Goal: Task Accomplishment & Management: Manage account settings

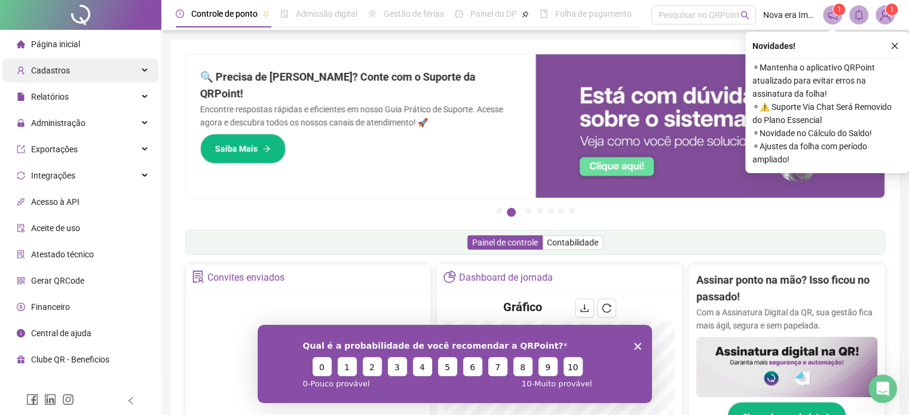
click at [77, 80] on div "Cadastros" at bounding box center [80, 71] width 156 height 24
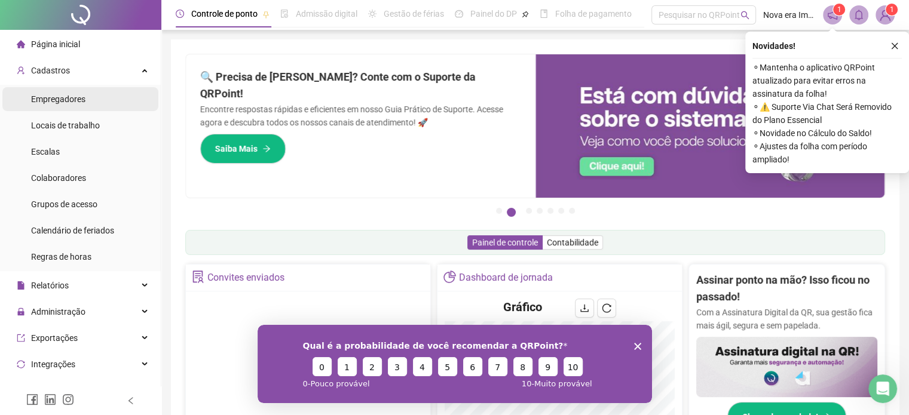
click at [84, 105] on div "Empregadores" at bounding box center [58, 99] width 54 height 24
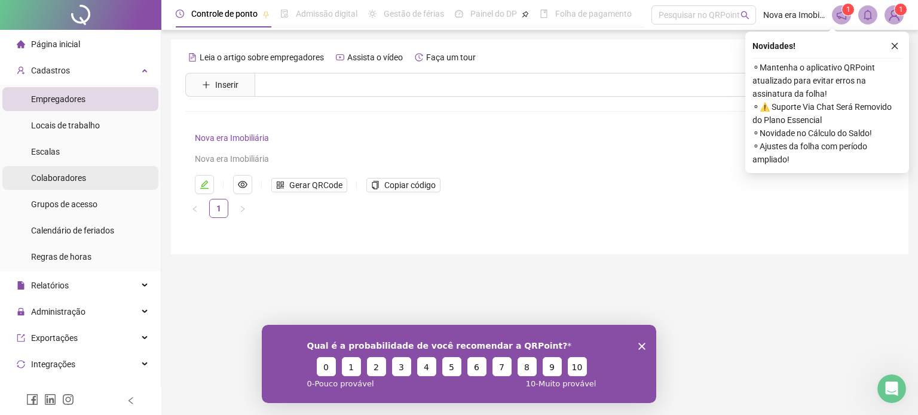
click at [84, 183] on div "Colaboradores" at bounding box center [58, 178] width 55 height 24
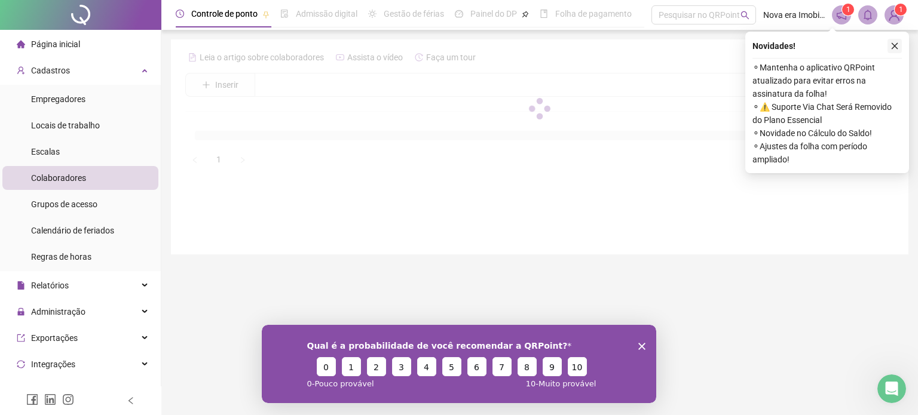
click at [896, 48] on icon "close" at bounding box center [895, 46] width 8 height 8
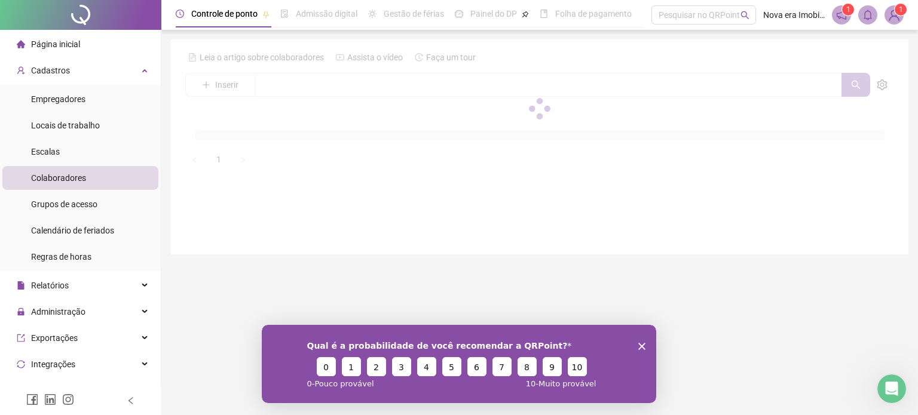
click at [638, 343] on div "Qual é a probabilidade de você recomendar a QRPoint? 0 1 2 3 4 5 6 7 8 9 10 0 -…" at bounding box center [459, 364] width 394 height 78
click at [641, 344] on icon "Encerrar pesquisa" at bounding box center [641, 345] width 7 height 7
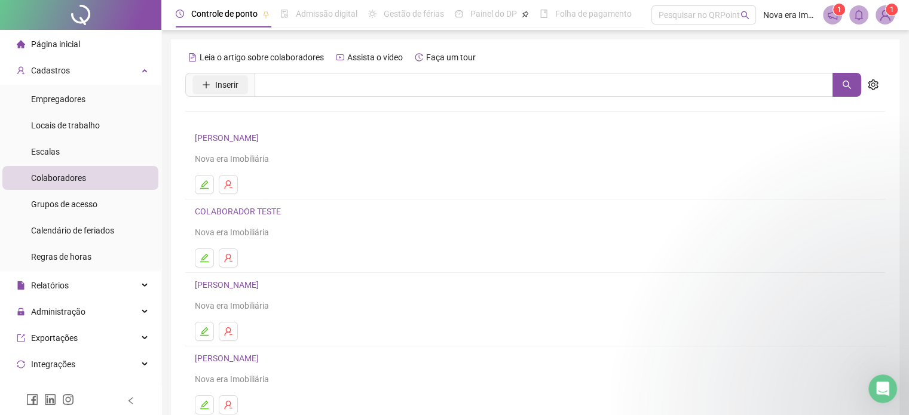
click at [210, 87] on button "Inserir" at bounding box center [220, 84] width 56 height 19
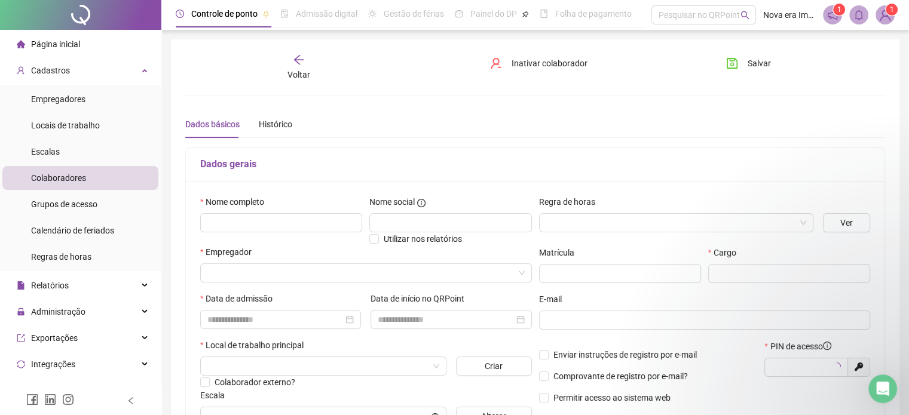
type input "*****"
click at [270, 224] on input "text" at bounding box center [281, 222] width 162 height 19
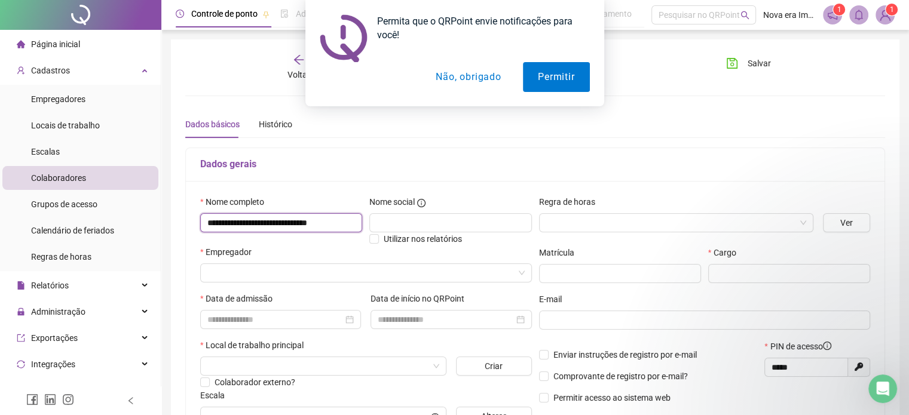
scroll to position [0, 1]
type input "**********"
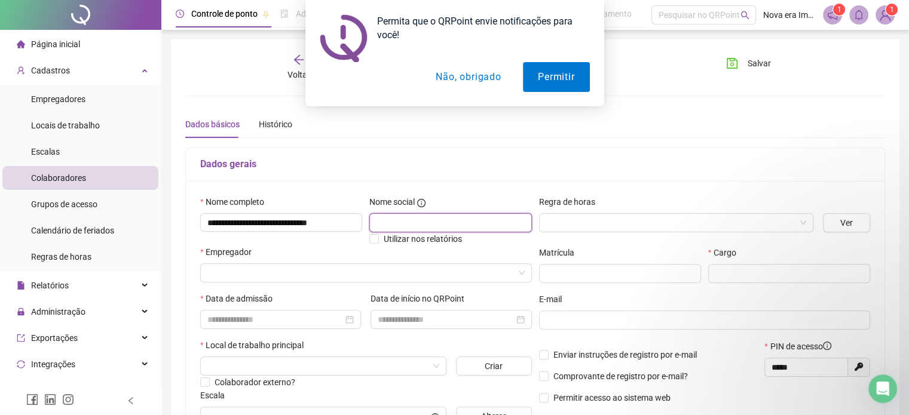
scroll to position [0, 0]
click at [408, 223] on input "text" at bounding box center [450, 222] width 162 height 19
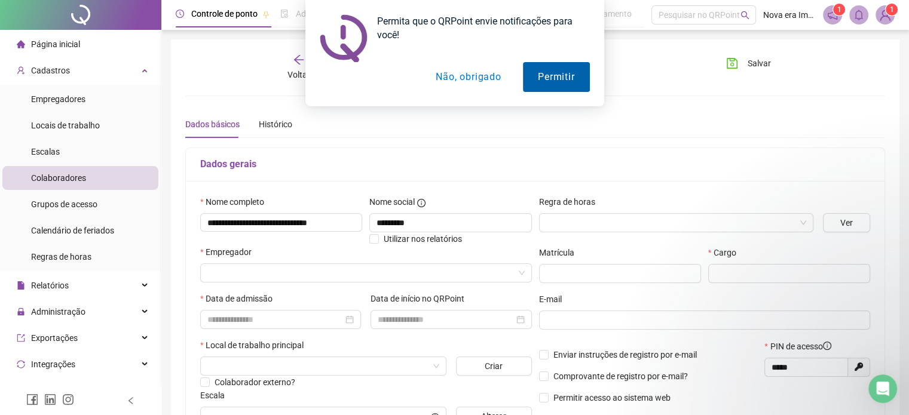
click at [551, 65] on button "Permitir" at bounding box center [556, 77] width 66 height 30
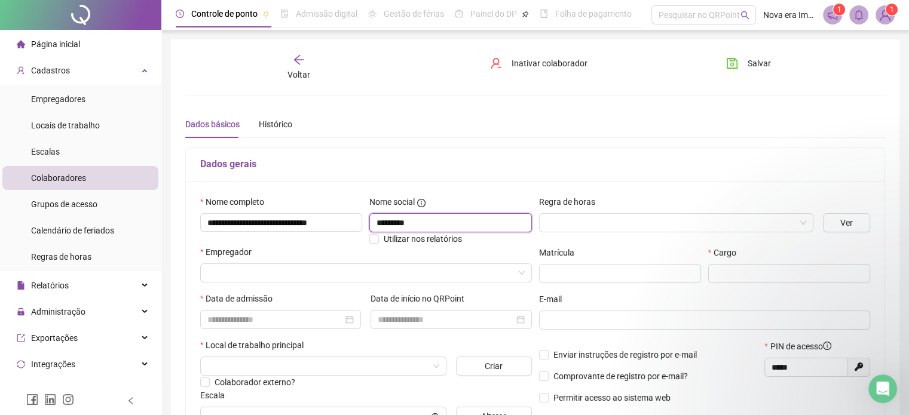
click at [481, 214] on input "********" at bounding box center [450, 222] width 162 height 19
type input "**********"
click at [689, 218] on input "search" at bounding box center [670, 223] width 249 height 18
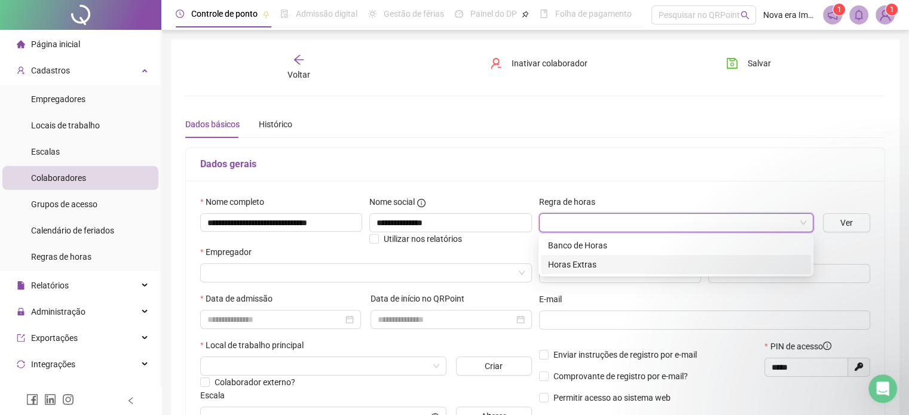
click at [663, 258] on div "Horas Extras" at bounding box center [676, 264] width 270 height 19
click at [749, 227] on input "search" at bounding box center [670, 223] width 249 height 18
click at [727, 243] on div "Banco de Horas" at bounding box center [676, 245] width 256 height 13
click at [833, 227] on button "Ver" at bounding box center [846, 222] width 47 height 19
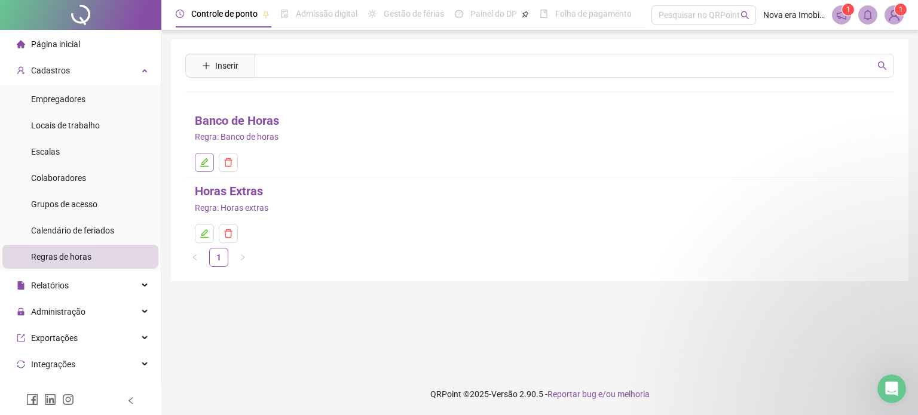
click at [205, 161] on icon "edit" at bounding box center [205, 163] width 10 height 10
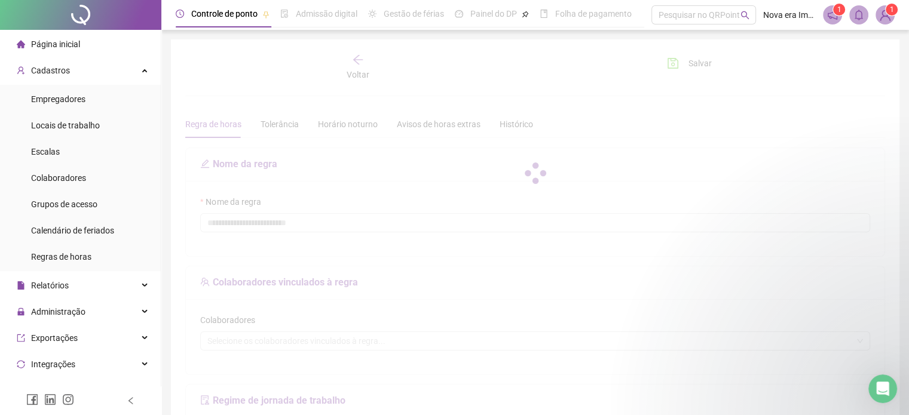
type input "**********"
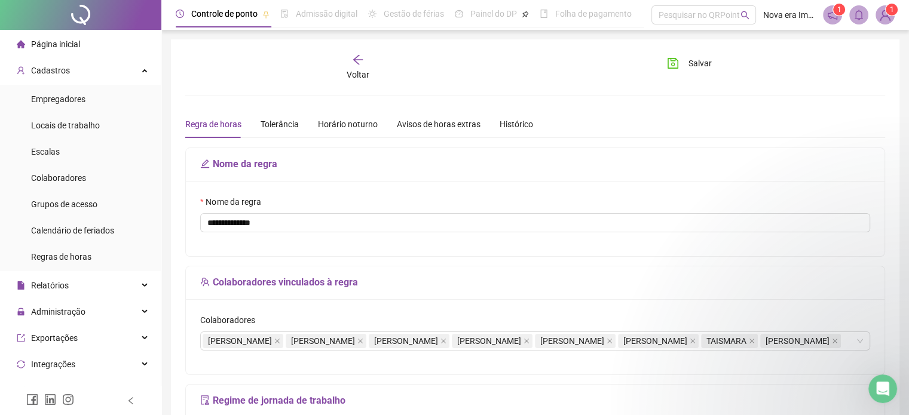
click at [348, 64] on div "Voltar" at bounding box center [358, 67] width 109 height 27
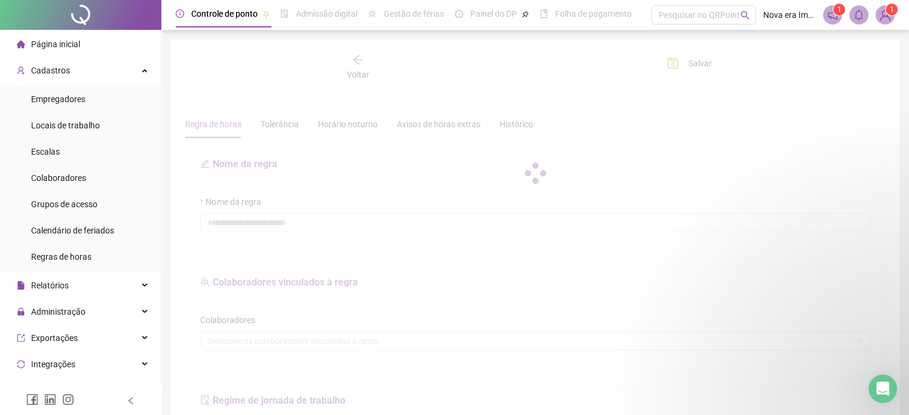
type input "**********"
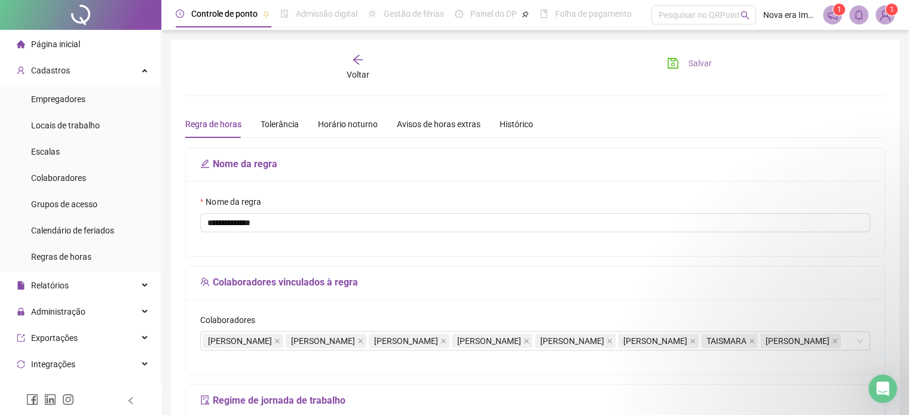
click at [693, 59] on span "Salvar" at bounding box center [700, 63] width 23 height 13
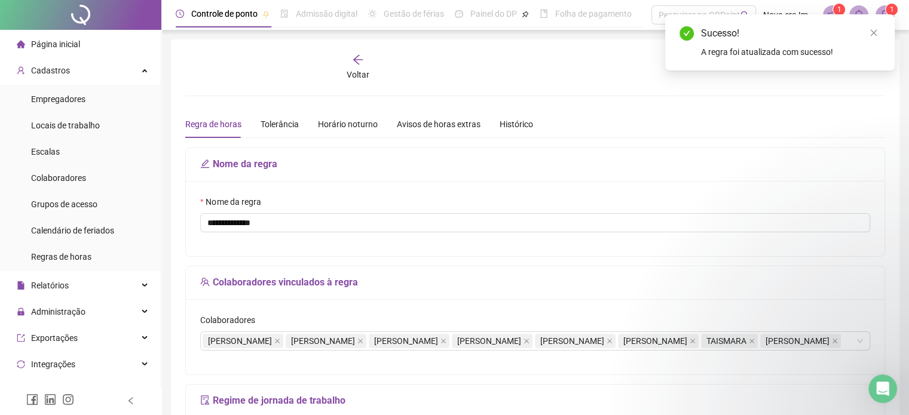
click at [350, 70] on span "Voltar" at bounding box center [358, 75] width 23 height 10
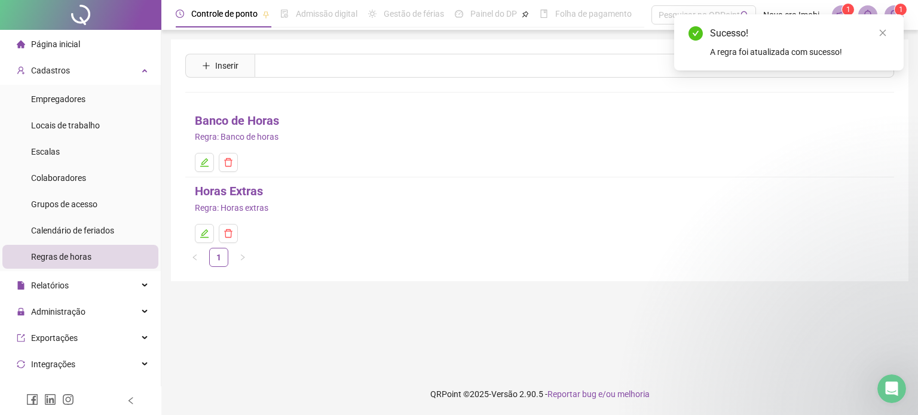
click at [210, 14] on span "Controle de ponto" at bounding box center [224, 14] width 66 height 10
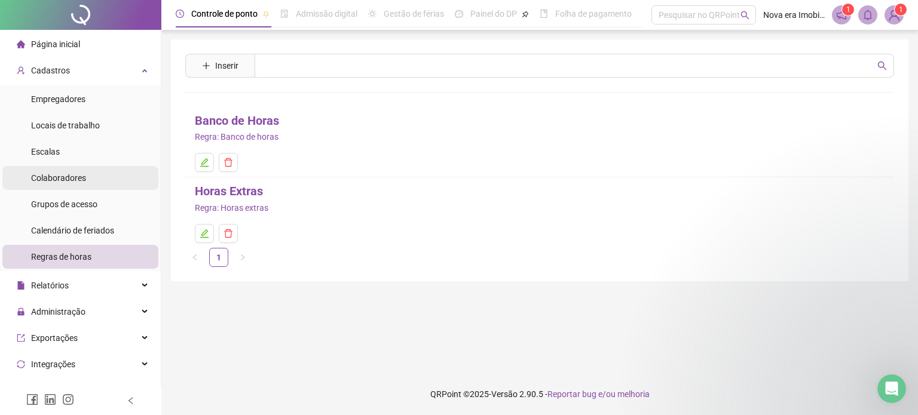
click at [88, 183] on li "Colaboradores" at bounding box center [80, 178] width 156 height 24
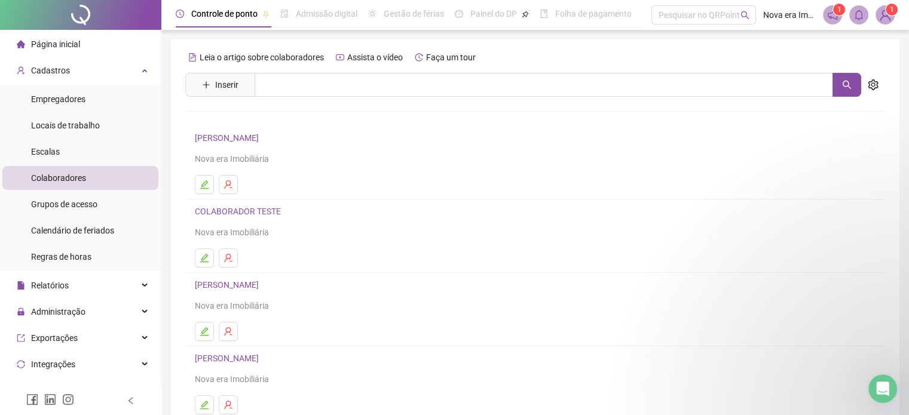
scroll to position [162, 0]
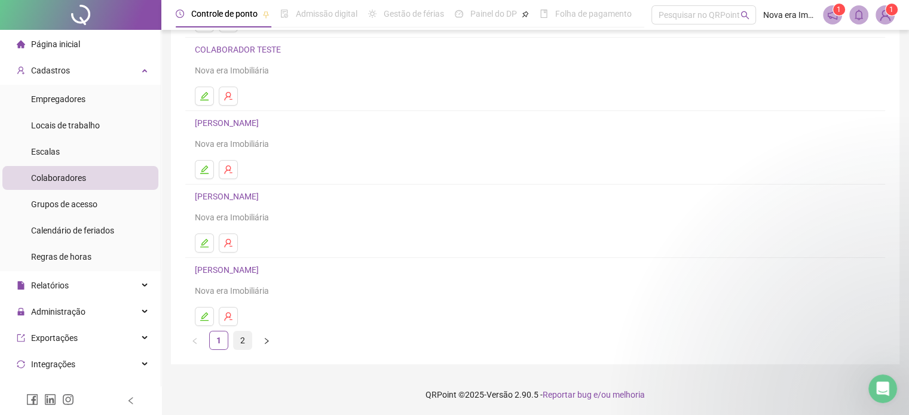
click at [235, 341] on link "2" at bounding box center [243, 341] width 18 height 18
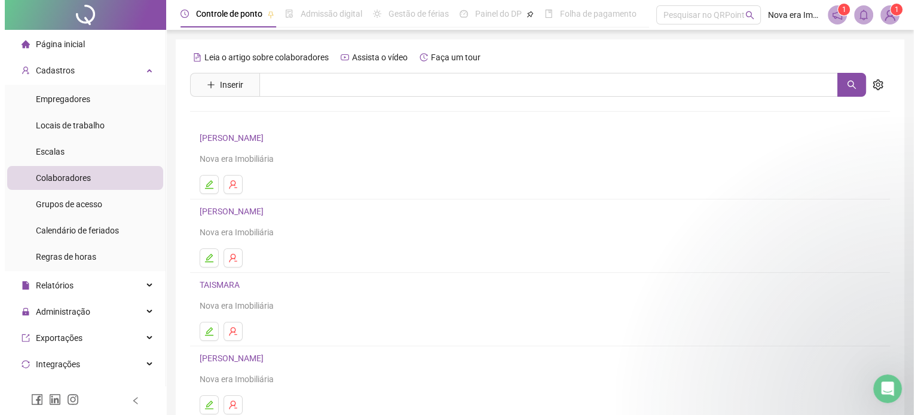
scroll to position [88, 0]
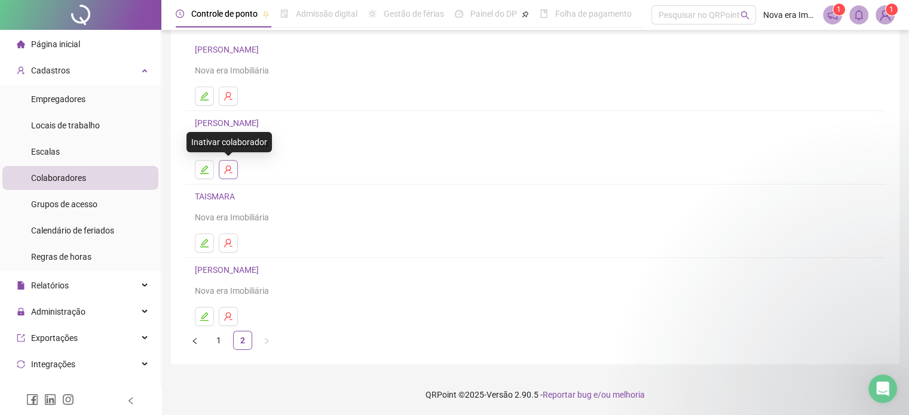
click at [235, 172] on button "button" at bounding box center [228, 169] width 19 height 19
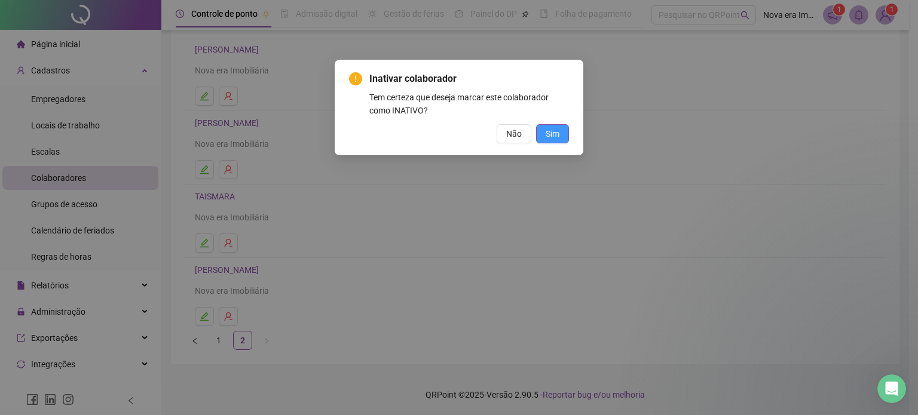
click at [559, 136] on button "Sim" at bounding box center [552, 133] width 33 height 19
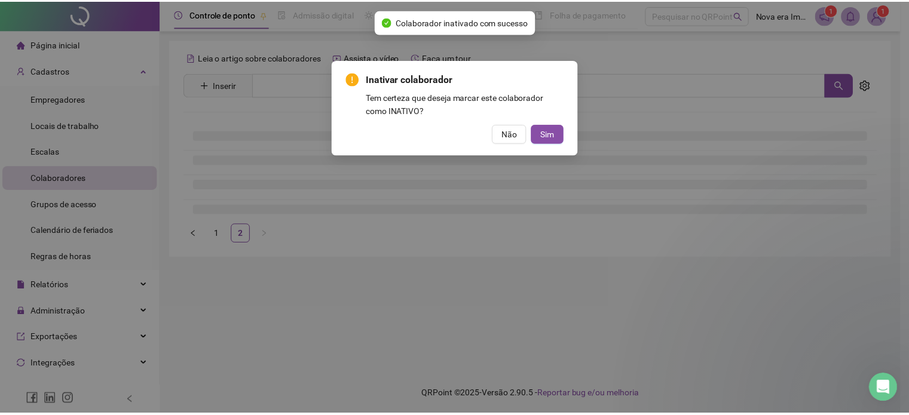
scroll to position [0, 0]
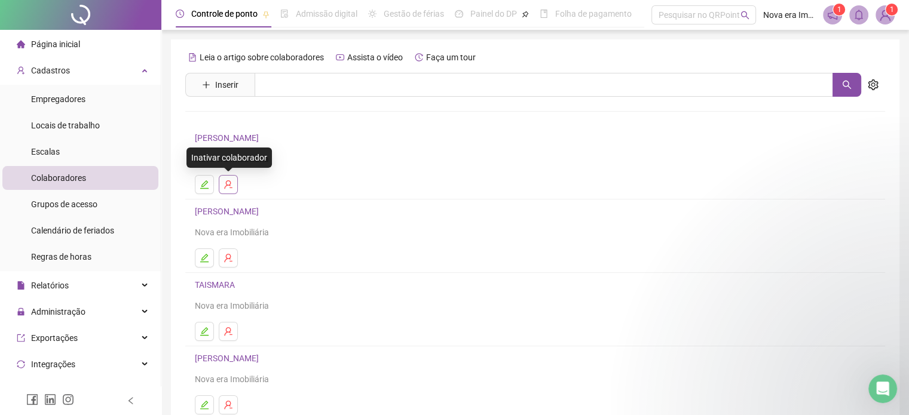
click at [224, 182] on icon "user-delete" at bounding box center [229, 185] width 10 height 10
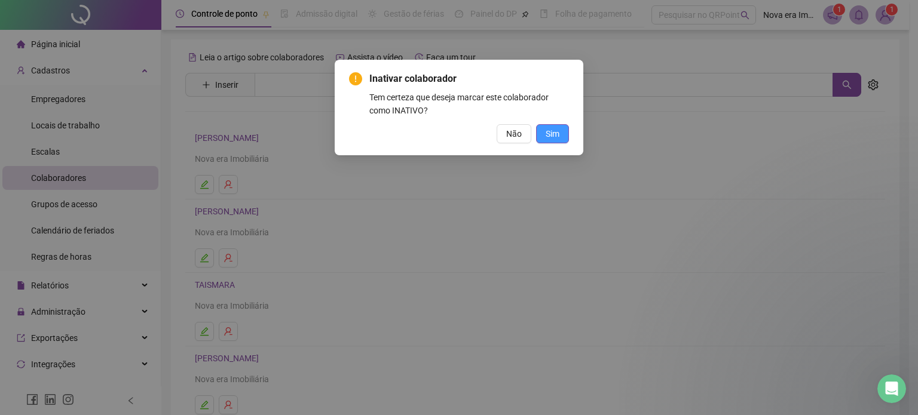
click at [557, 129] on span "Sim" at bounding box center [553, 133] width 14 height 13
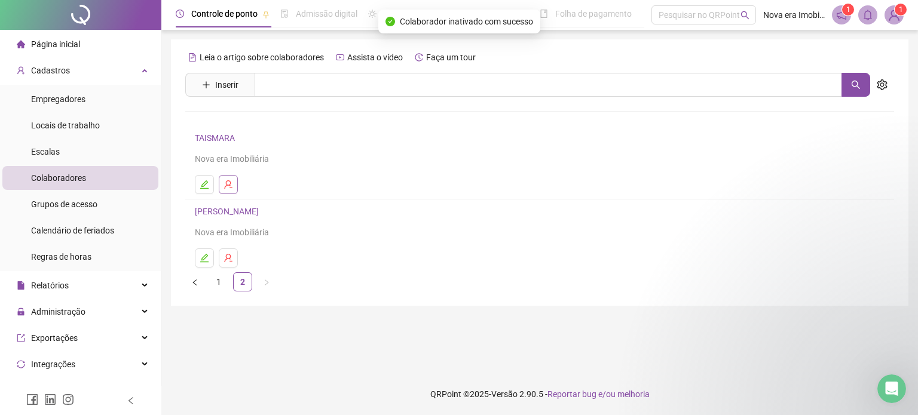
click at [222, 183] on button "button" at bounding box center [228, 184] width 19 height 19
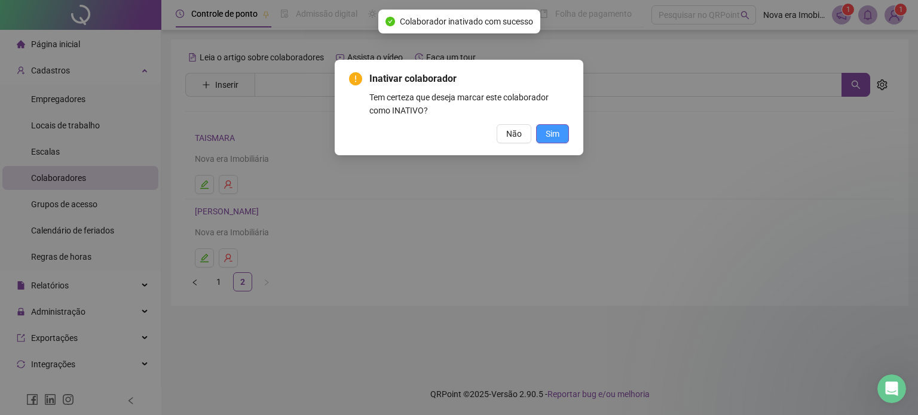
click at [551, 139] on span "Sim" at bounding box center [553, 133] width 14 height 13
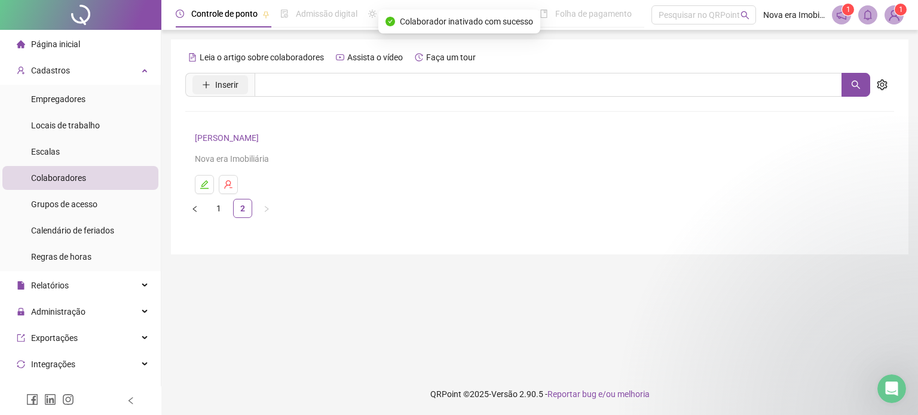
click at [224, 82] on span "Inserir" at bounding box center [226, 84] width 23 height 13
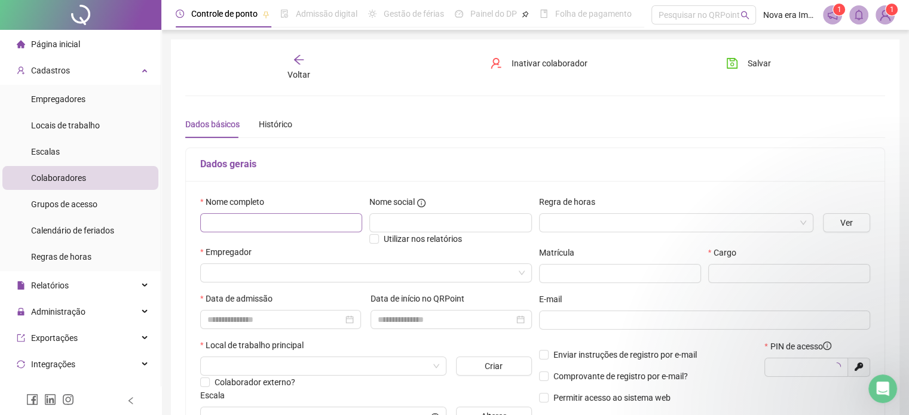
type input "*****"
click at [285, 224] on input "text" at bounding box center [281, 222] width 162 height 19
type input "**********"
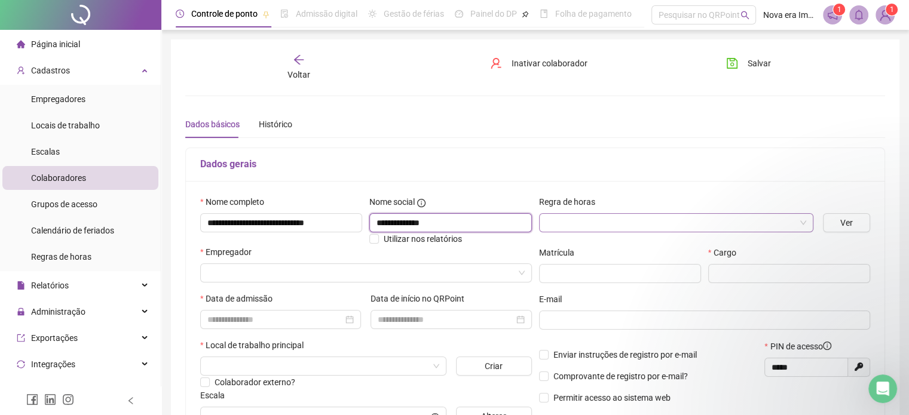
type input "**********"
click at [749, 228] on input "search" at bounding box center [670, 223] width 249 height 18
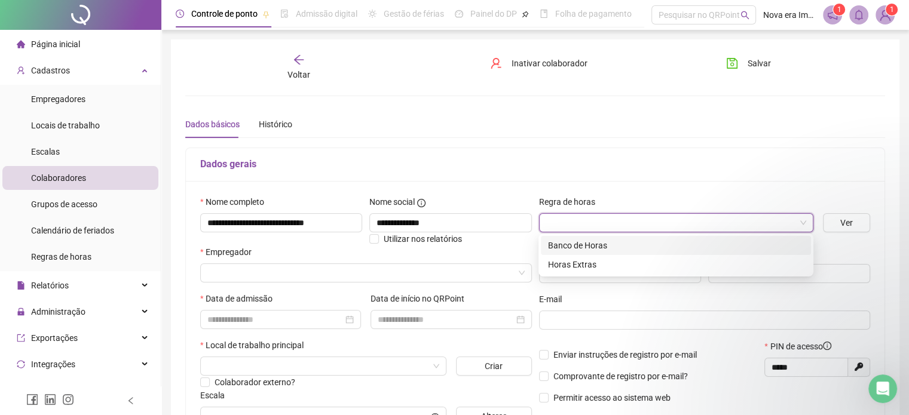
click at [735, 248] on div "Banco de Horas" at bounding box center [676, 245] width 256 height 13
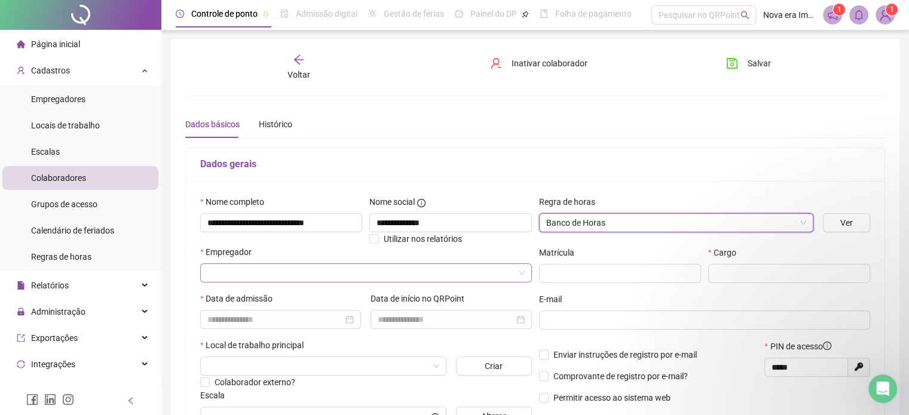
click at [292, 267] on input "search" at bounding box center [360, 273] width 307 height 18
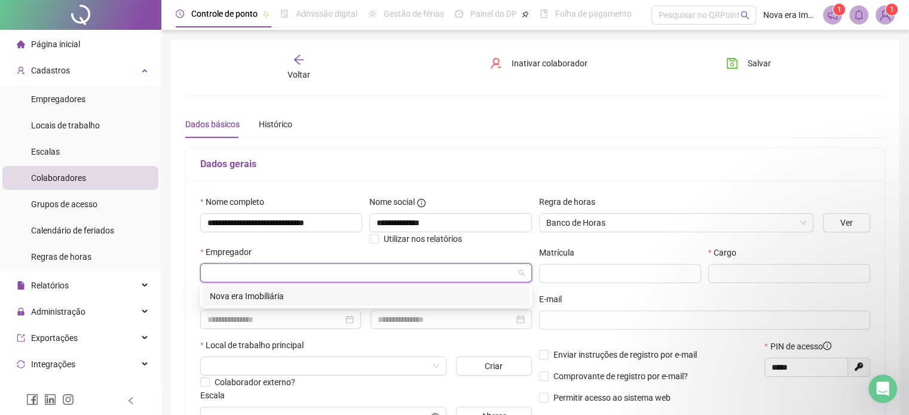
click at [270, 295] on div "Nova era Imobiliária" at bounding box center [366, 296] width 313 height 13
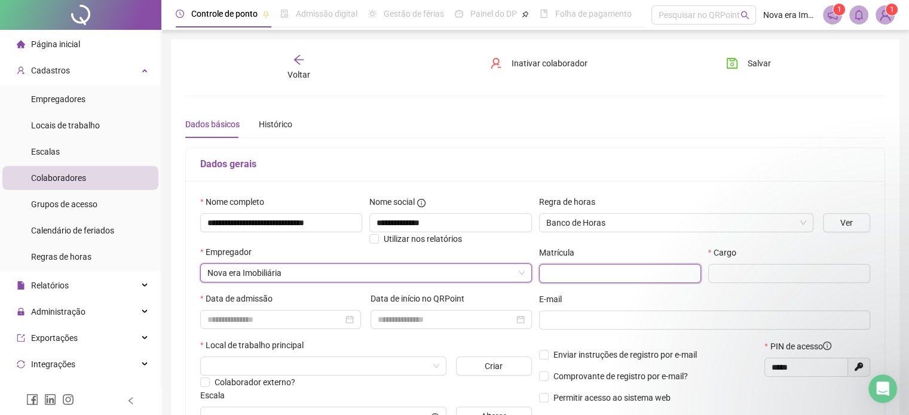
click at [586, 274] on input "text" at bounding box center [620, 273] width 162 height 19
type input "**"
click at [791, 277] on input "text" at bounding box center [789, 273] width 162 height 19
type input "**********"
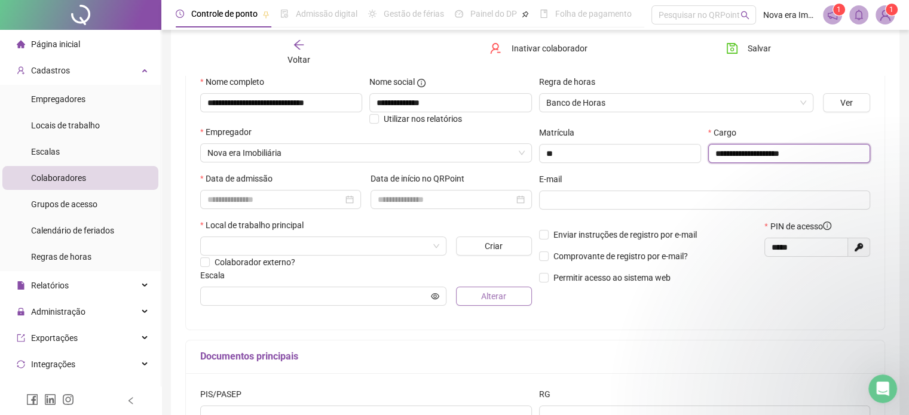
scroll to position [179, 0]
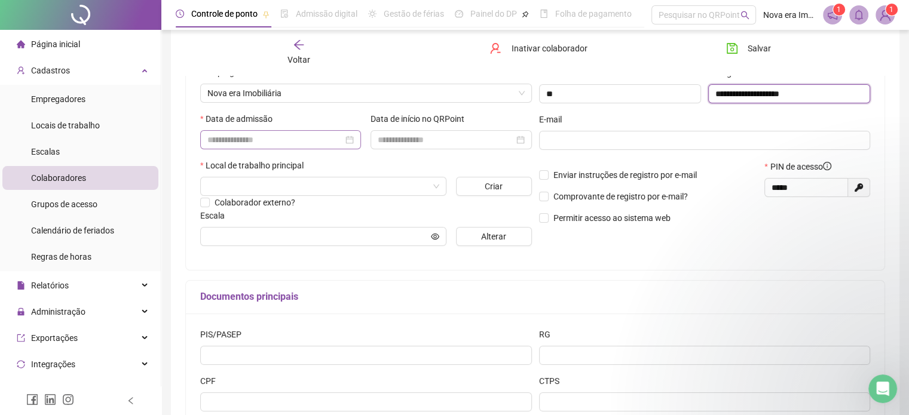
click at [349, 140] on div at bounding box center [280, 139] width 146 height 13
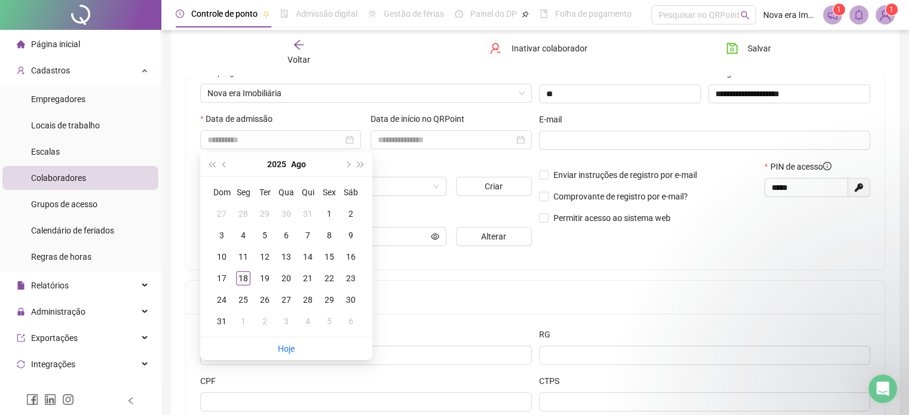
click at [249, 282] on div "18" at bounding box center [243, 278] width 14 height 14
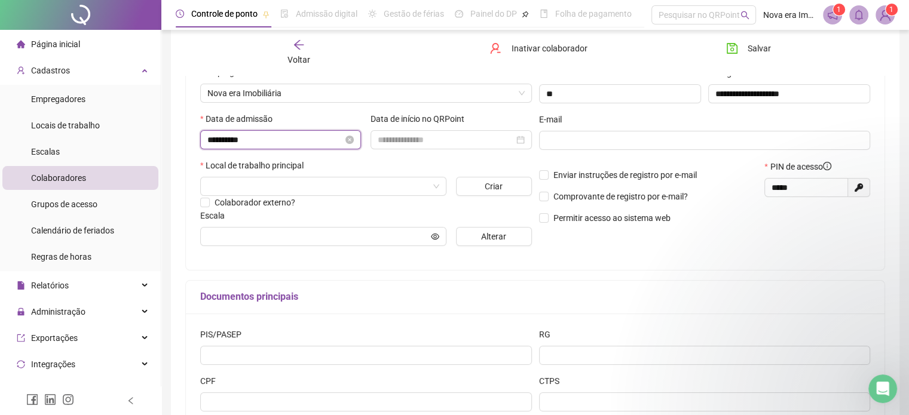
click at [340, 141] on input "**********" at bounding box center [275, 139] width 136 height 13
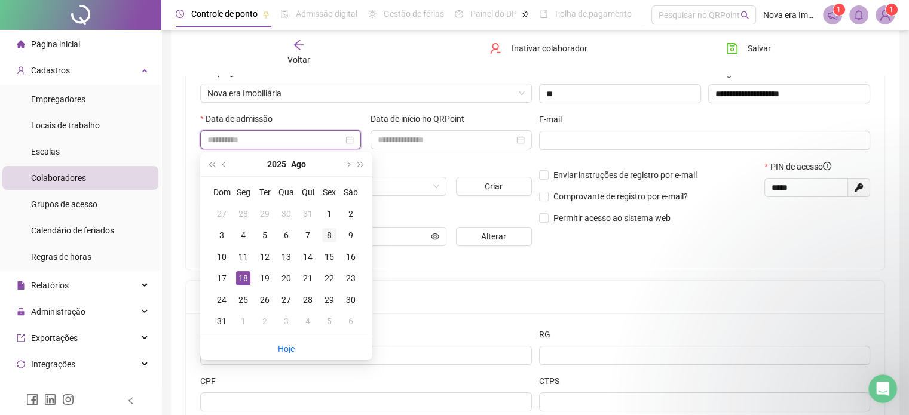
type input "**********"
click at [329, 234] on div "8" at bounding box center [329, 235] width 14 height 14
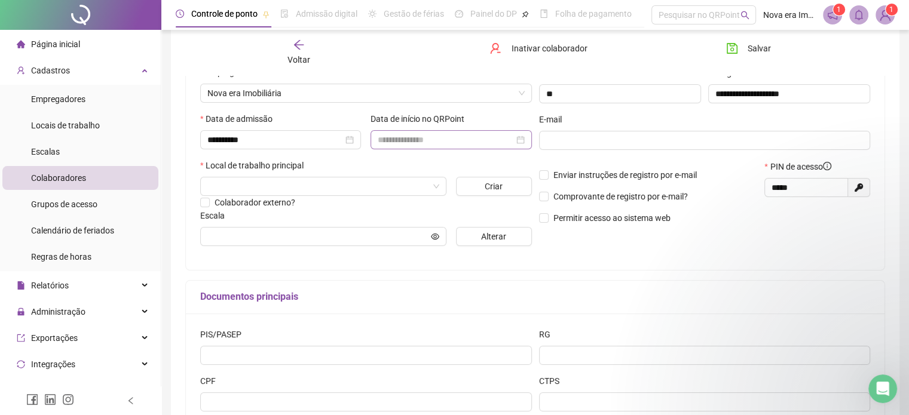
click at [523, 140] on div at bounding box center [451, 139] width 146 height 13
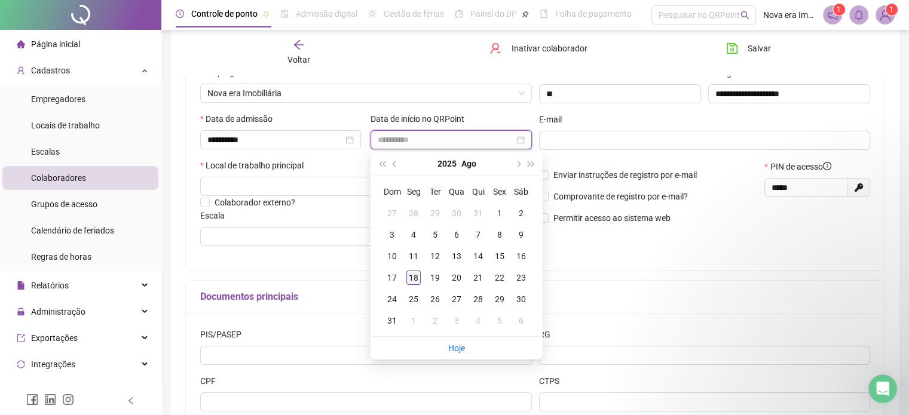
type input "**********"
click at [415, 283] on div "18" at bounding box center [413, 278] width 14 height 14
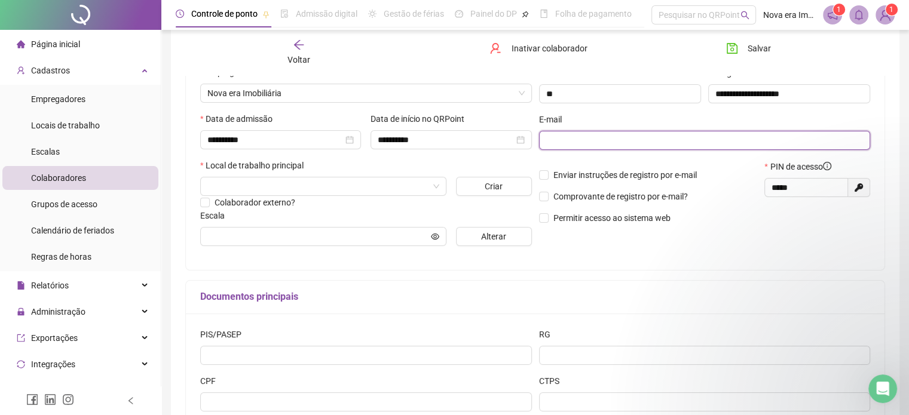
click at [624, 141] on input "text" at bounding box center [703, 140] width 315 height 13
type input "**********"
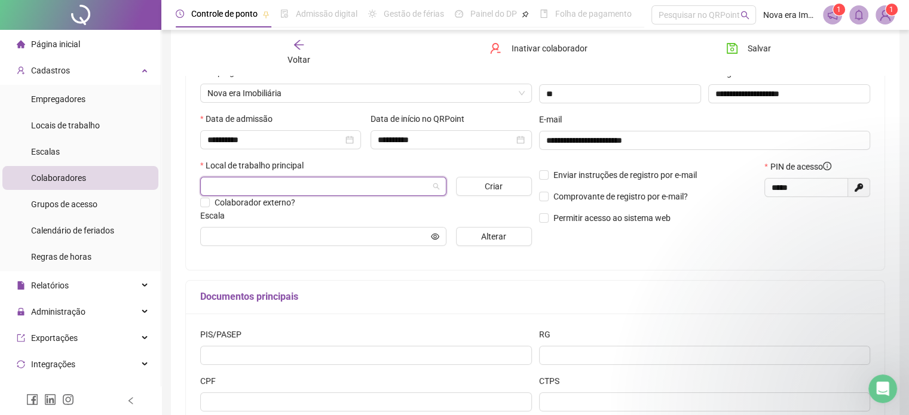
click at [411, 191] on input "search" at bounding box center [317, 187] width 221 height 18
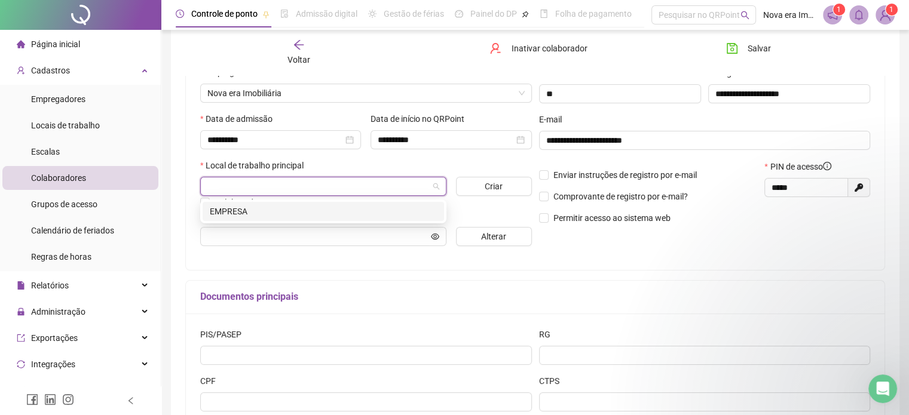
click at [348, 212] on div "EMPRESA" at bounding box center [323, 211] width 227 height 13
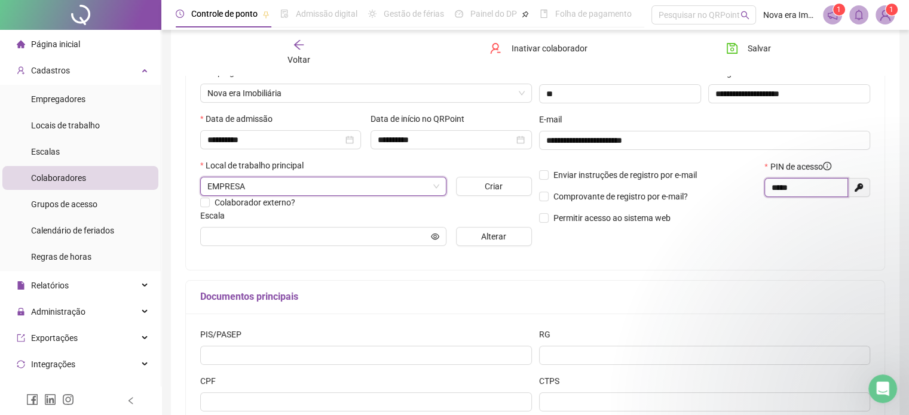
click at [812, 194] on input "*****" at bounding box center [805, 187] width 67 height 13
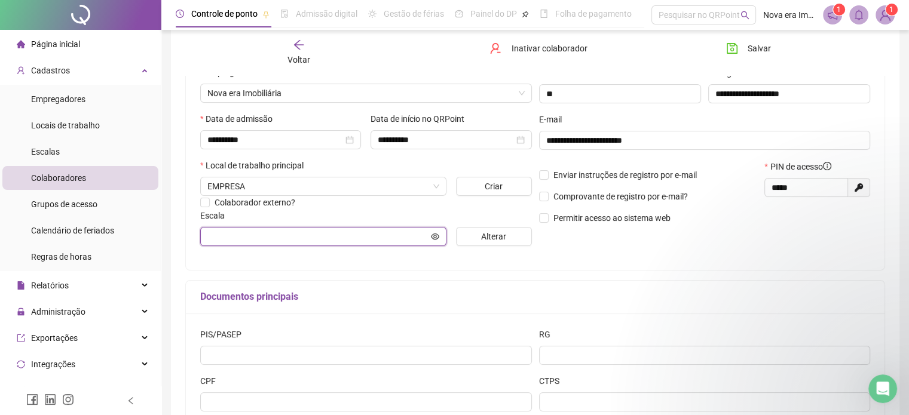
click at [417, 243] on input "text" at bounding box center [317, 236] width 221 height 13
click at [497, 243] on span "Alterar" at bounding box center [493, 236] width 25 height 13
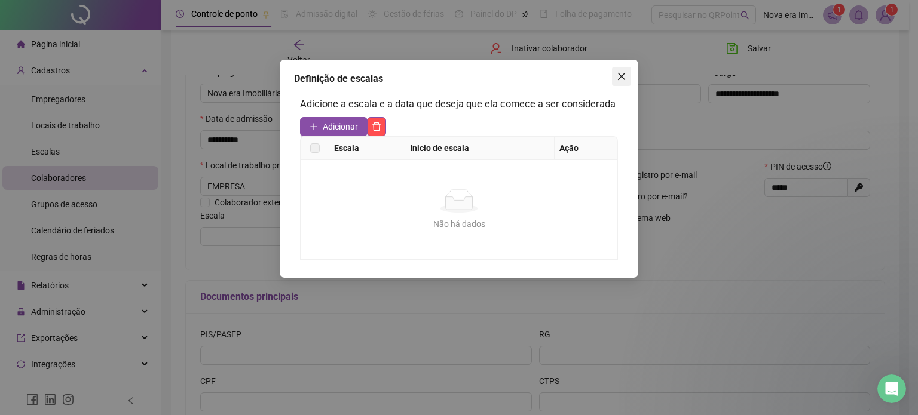
click at [617, 81] on icon "close" at bounding box center [622, 77] width 10 height 10
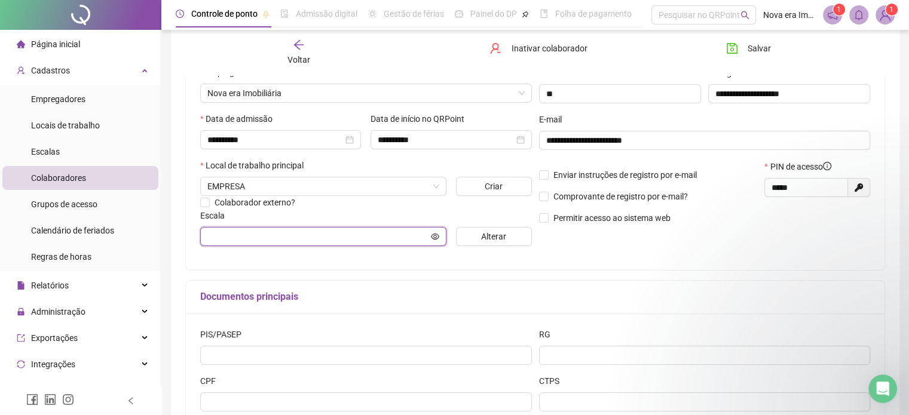
click at [234, 236] on input "text" at bounding box center [317, 236] width 221 height 13
click at [435, 234] on icon "eye" at bounding box center [435, 236] width 8 height 8
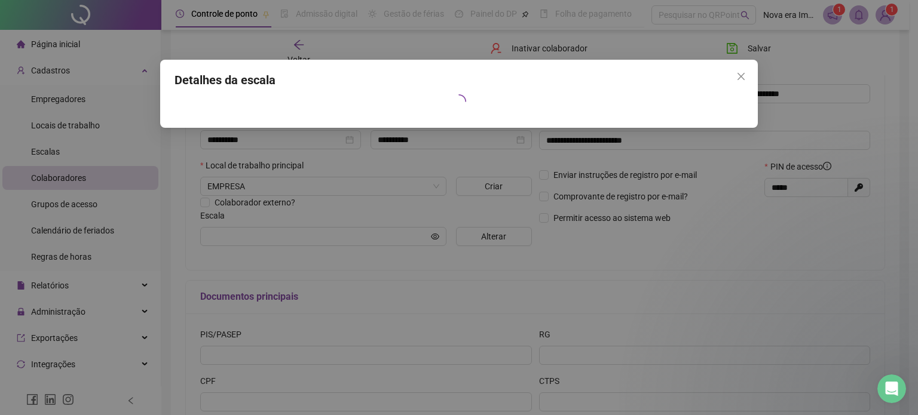
click at [643, 248] on div "Detalhes da escala" at bounding box center [459, 207] width 918 height 415
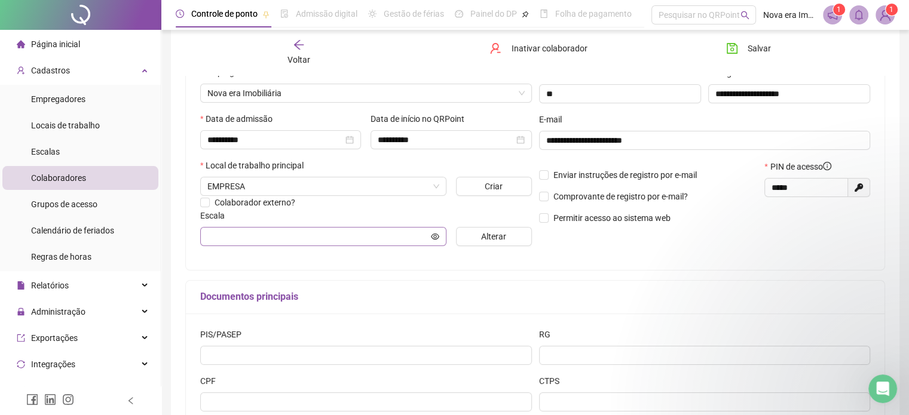
click at [290, 230] on span at bounding box center [323, 236] width 246 height 19
click at [325, 232] on input "text" at bounding box center [317, 236] width 221 height 13
click at [359, 280] on div "**********" at bounding box center [535, 202] width 700 height 469
click at [355, 238] on input "text" at bounding box center [317, 236] width 221 height 13
click at [549, 172] on span "Enviar instruções de registro por e-mail" at bounding box center [625, 175] width 153 height 13
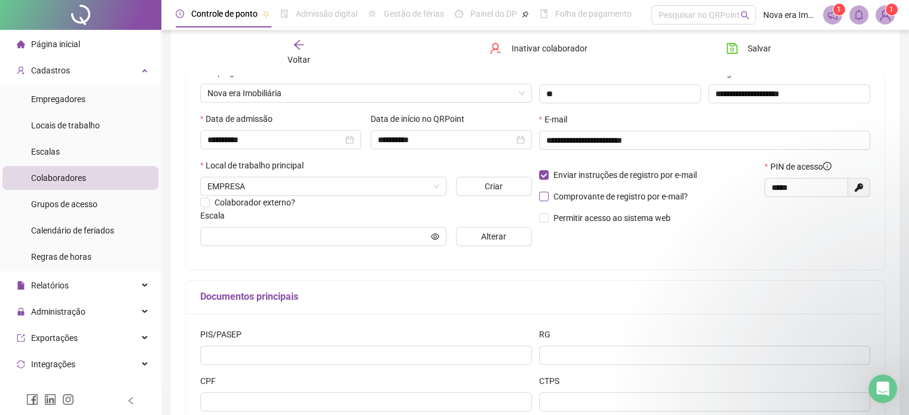
click at [552, 198] on span "Comprovante de registro por e-mail?" at bounding box center [621, 196] width 144 height 13
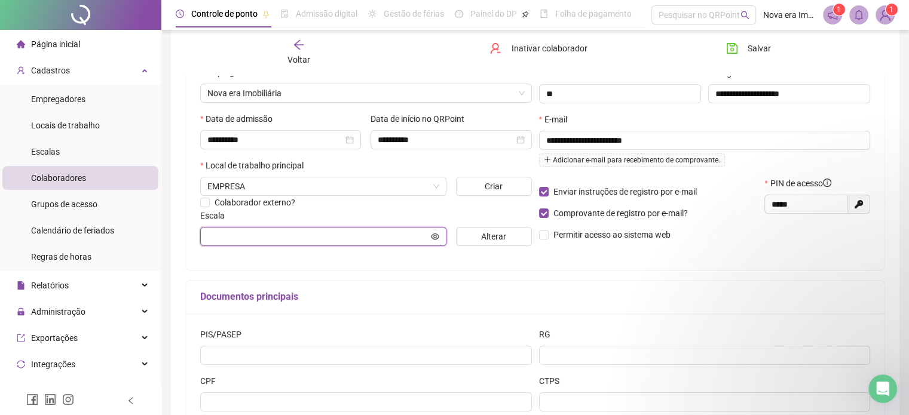
click at [371, 234] on input "text" at bounding box center [317, 236] width 221 height 13
click at [359, 188] on span "EMPRESA" at bounding box center [323, 187] width 232 height 18
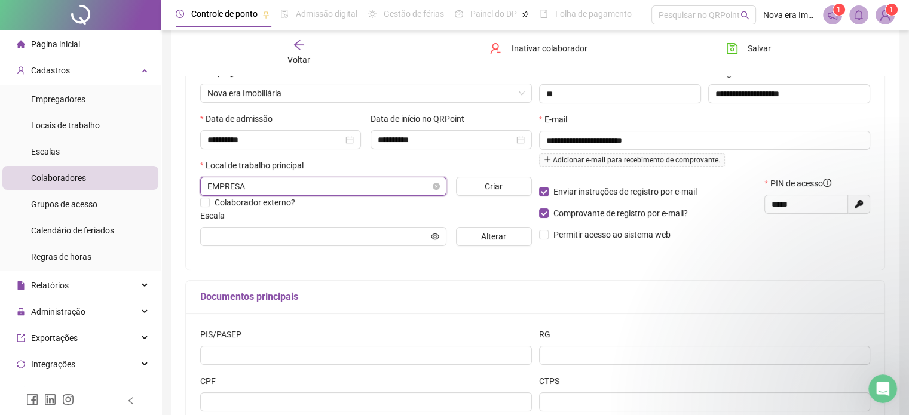
click at [359, 188] on span "EMPRESA" at bounding box center [323, 187] width 232 height 18
click at [313, 245] on span at bounding box center [323, 236] width 246 height 19
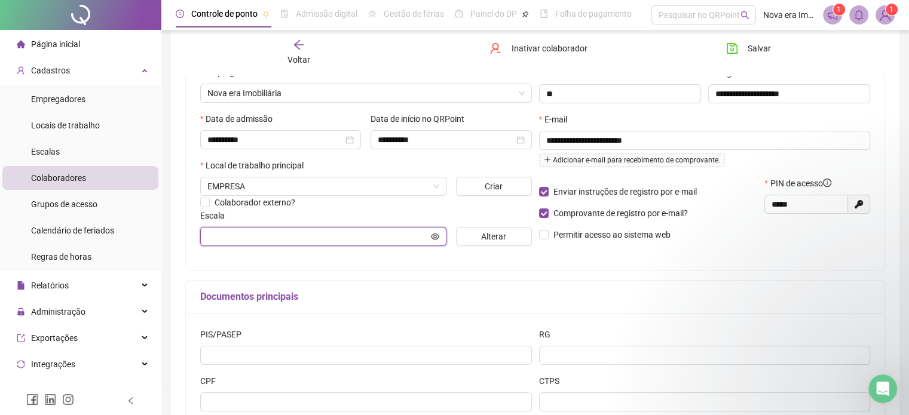
click at [313, 239] on input "text" at bounding box center [317, 236] width 221 height 13
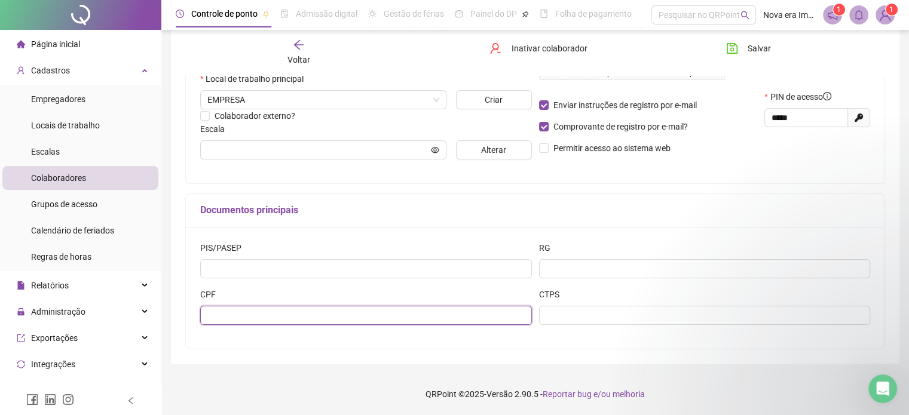
click at [384, 314] on input "text" at bounding box center [366, 315] width 332 height 19
type input "**********"
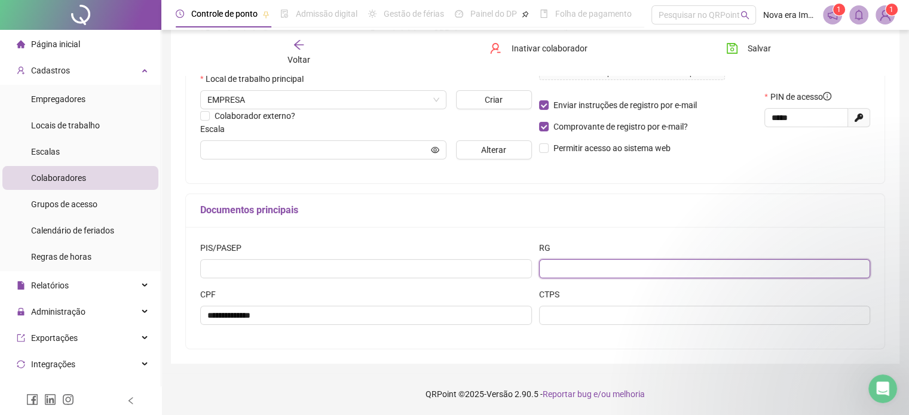
click at [586, 268] on input "text" at bounding box center [705, 268] width 332 height 19
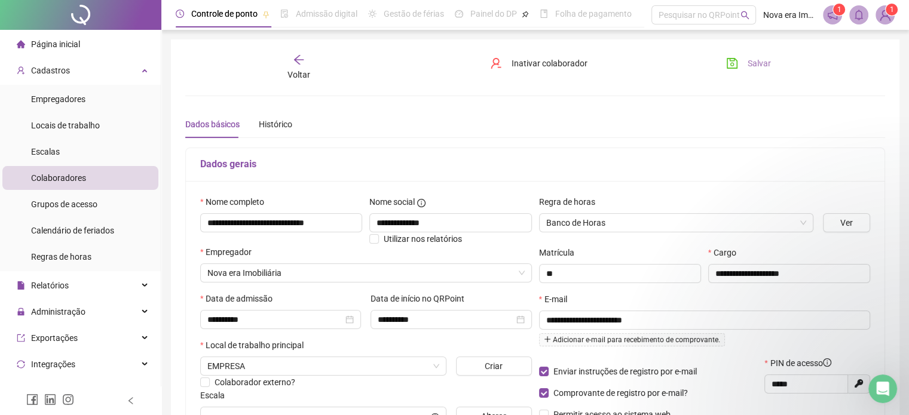
type input "**********"
click at [762, 64] on span "Salvar" at bounding box center [759, 63] width 23 height 13
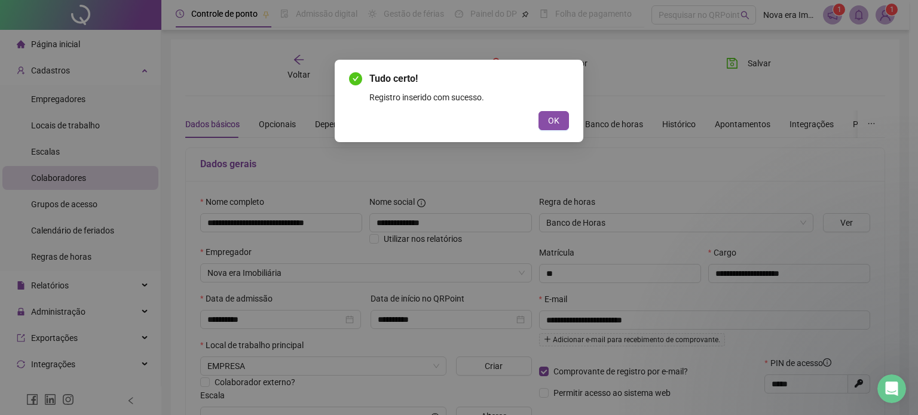
click at [545, 100] on div "Registro inserido com sucesso." at bounding box center [469, 97] width 200 height 13
click at [555, 115] on span "OK" at bounding box center [553, 120] width 11 height 13
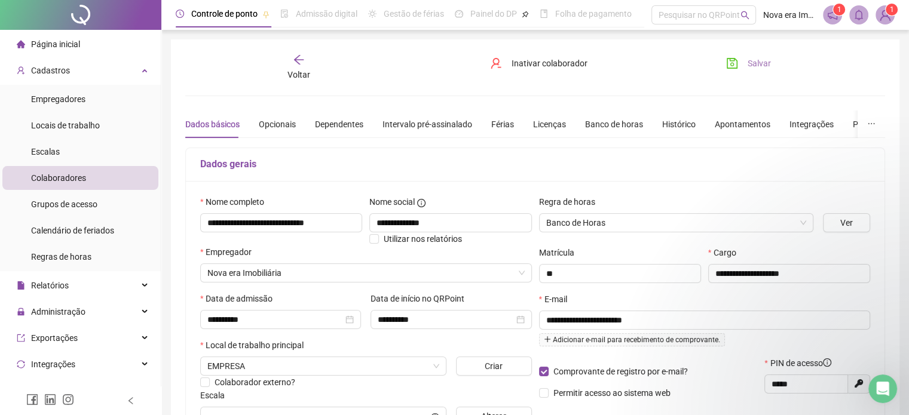
click at [753, 65] on span "Salvar" at bounding box center [759, 63] width 23 height 13
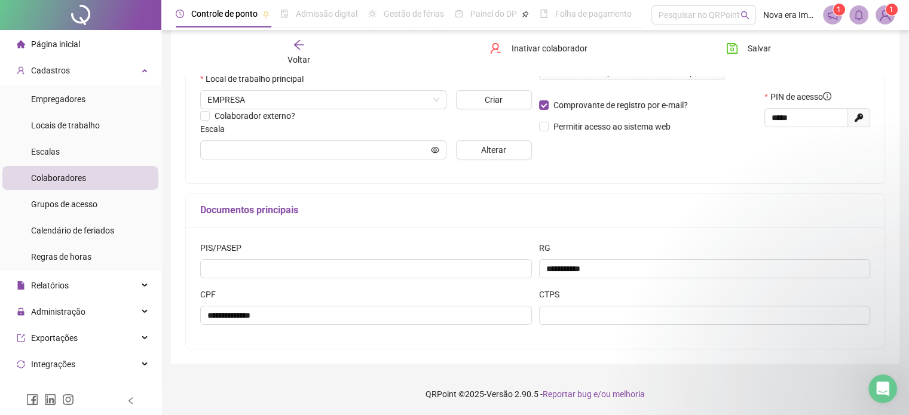
scroll to position [27, 0]
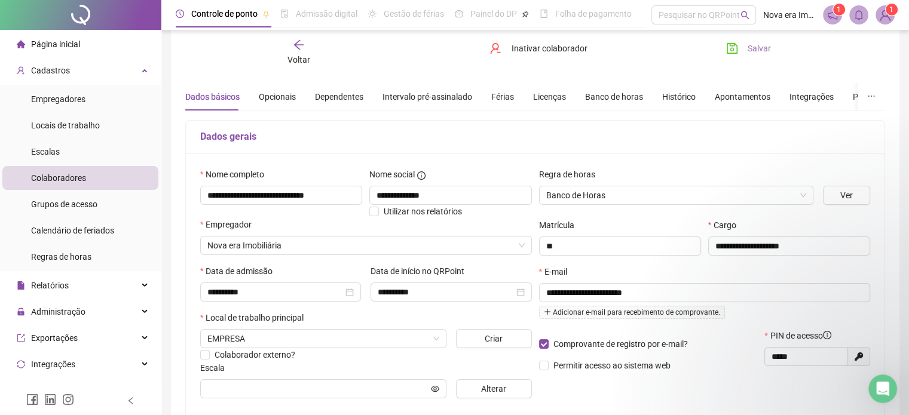
click at [764, 47] on span "Salvar" at bounding box center [759, 48] width 23 height 13
click at [293, 59] on span "Voltar" at bounding box center [298, 60] width 23 height 10
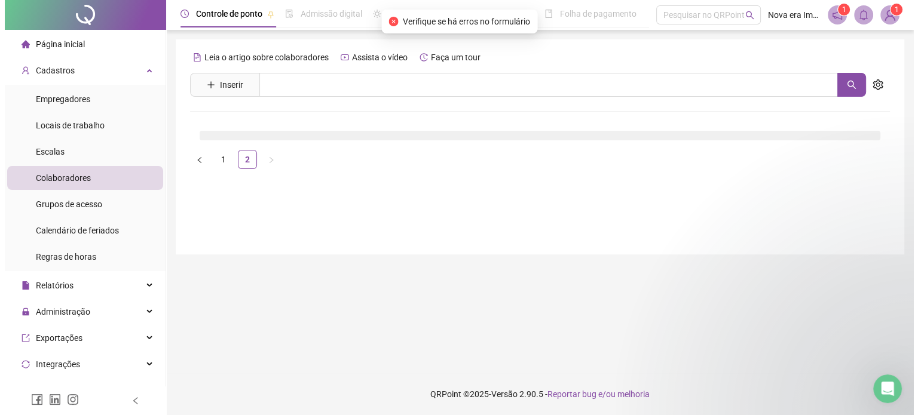
scroll to position [0, 0]
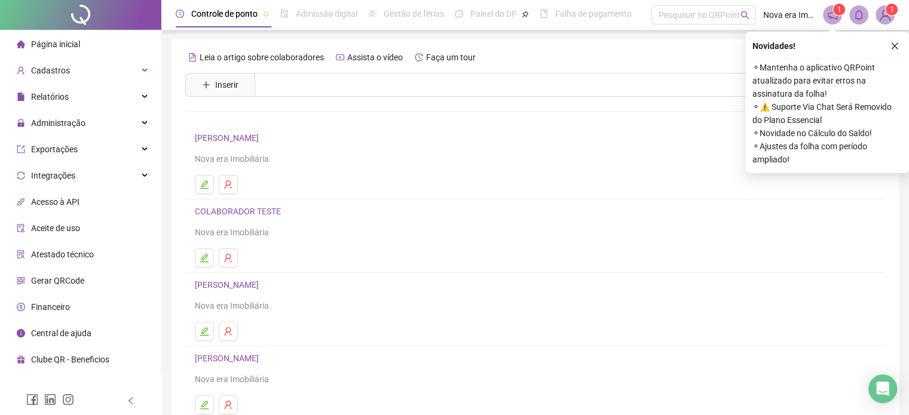
scroll to position [162, 0]
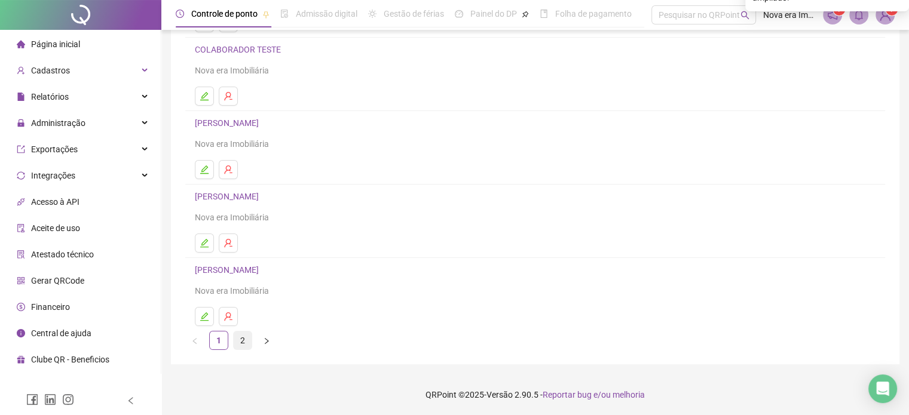
click at [237, 338] on link "2" at bounding box center [243, 341] width 18 height 18
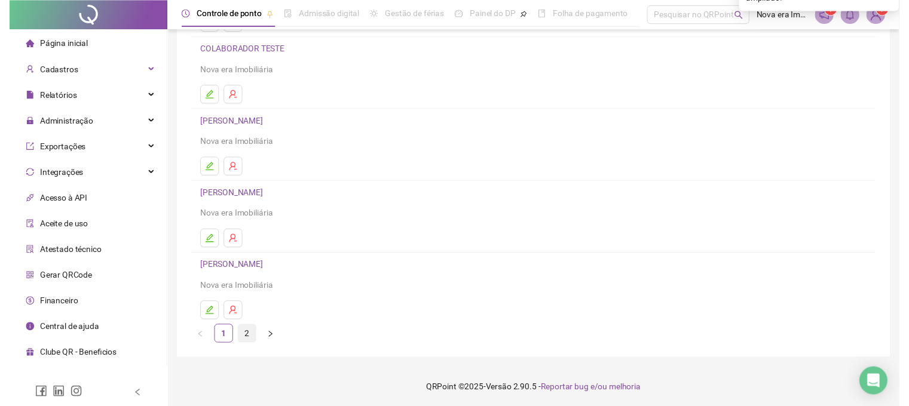
scroll to position [0, 0]
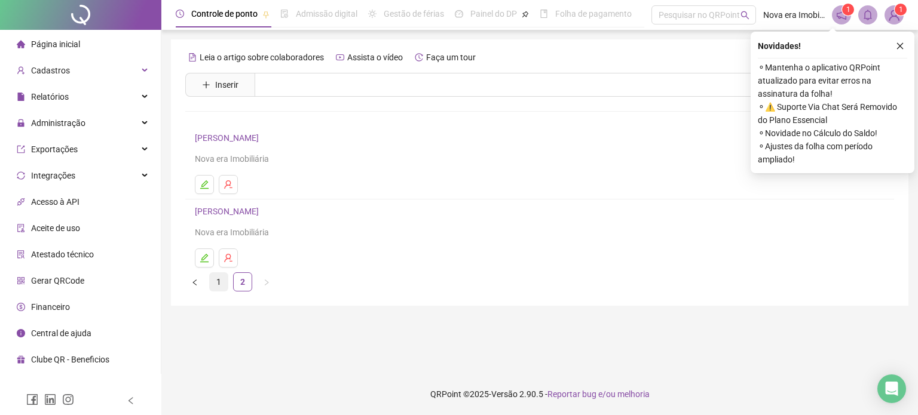
click at [218, 283] on link "1" at bounding box center [219, 282] width 18 height 18
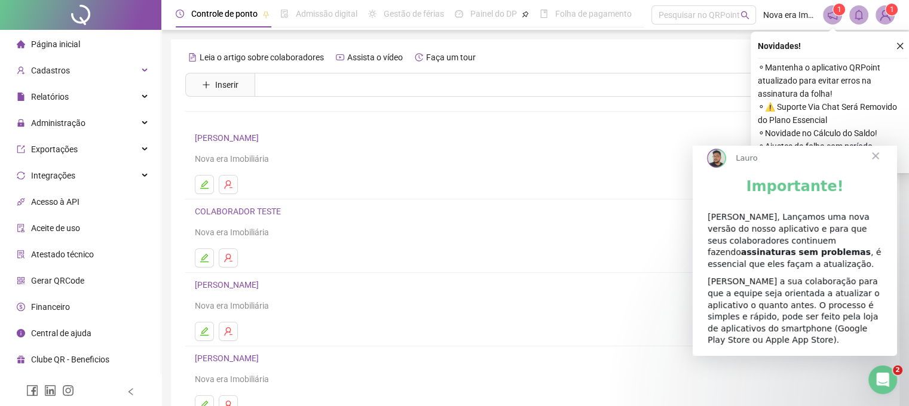
click at [868, 172] on span "Fechar" at bounding box center [875, 155] width 43 height 43
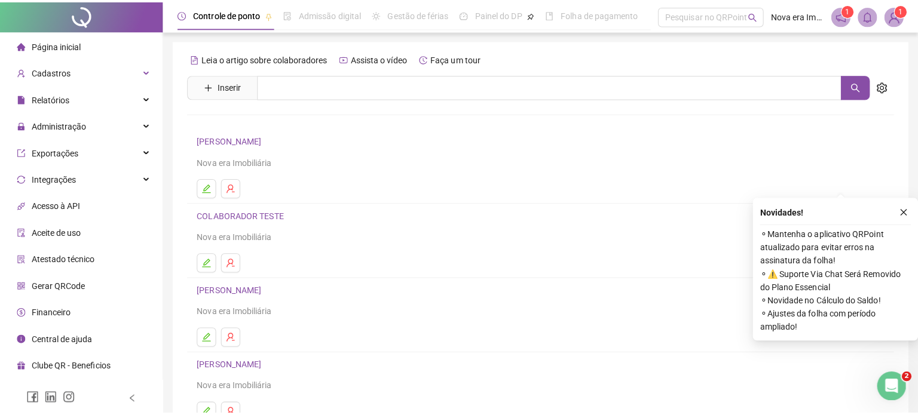
scroll to position [162, 0]
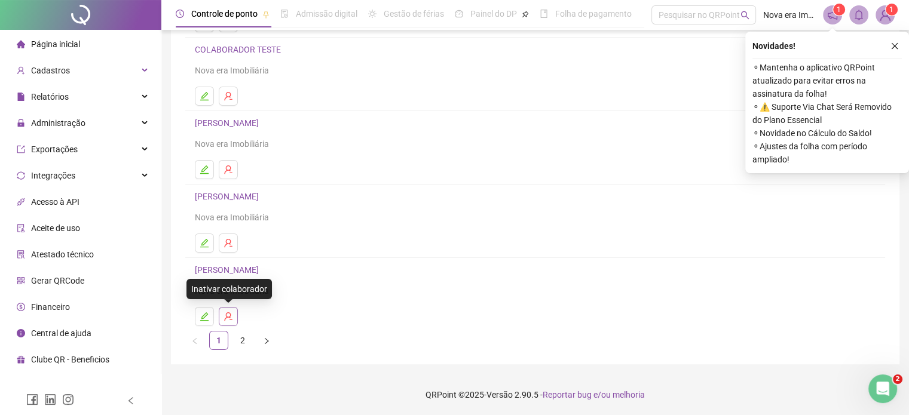
click at [234, 308] on button "button" at bounding box center [228, 316] width 19 height 19
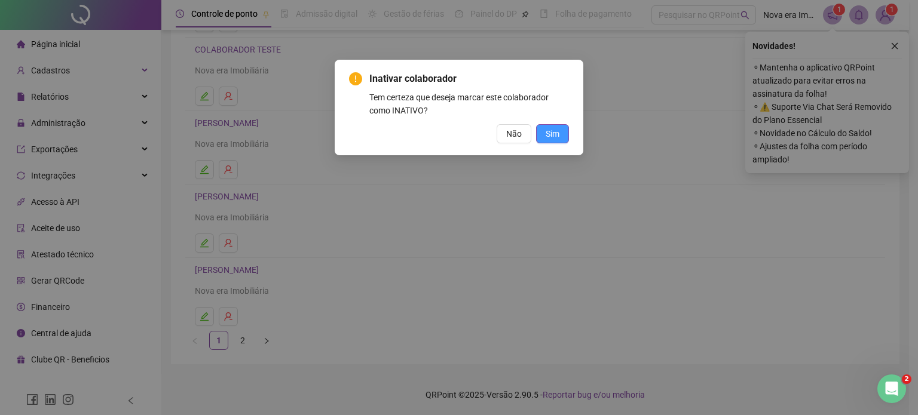
click at [559, 132] on span "Sim" at bounding box center [553, 133] width 14 height 13
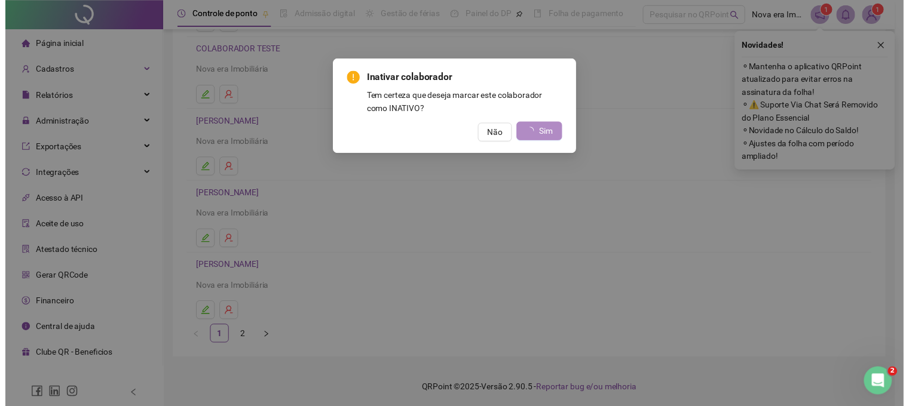
scroll to position [0, 0]
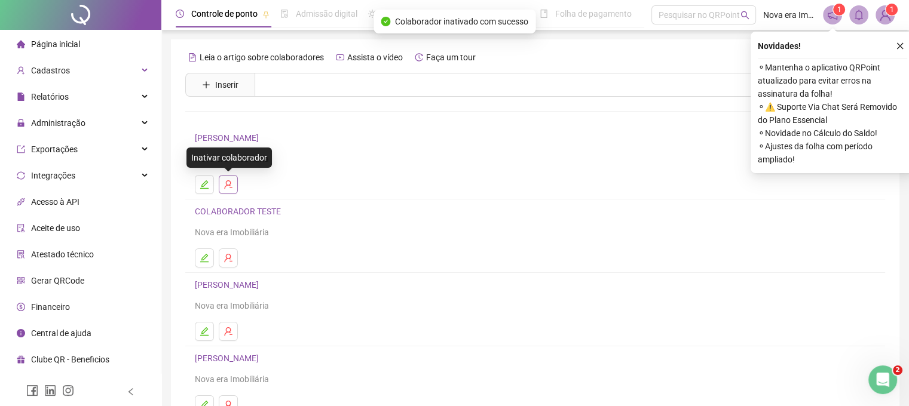
click at [233, 181] on button "button" at bounding box center [228, 184] width 19 height 19
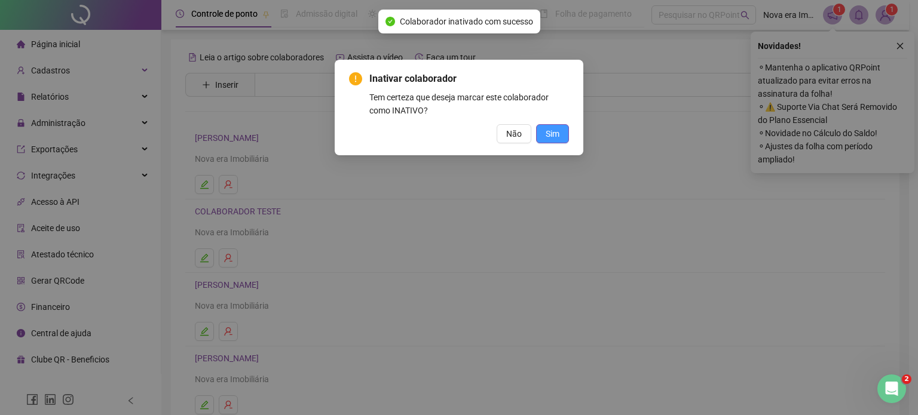
click at [546, 133] on span "Sim" at bounding box center [553, 133] width 14 height 13
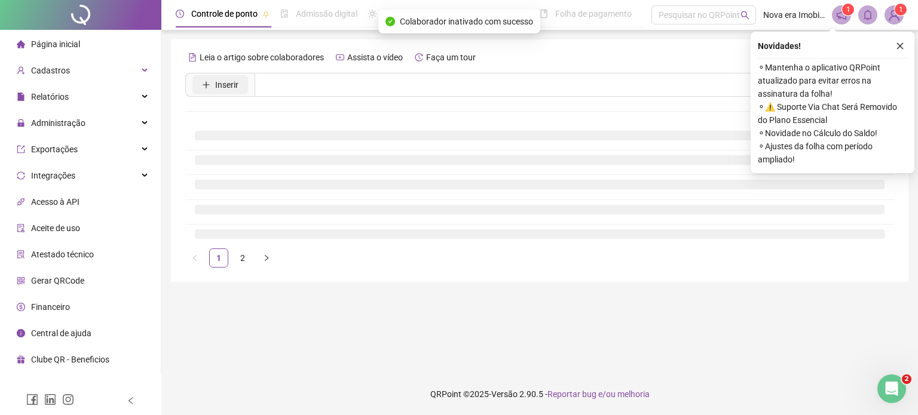
click at [228, 84] on span "Inserir" at bounding box center [226, 84] width 23 height 13
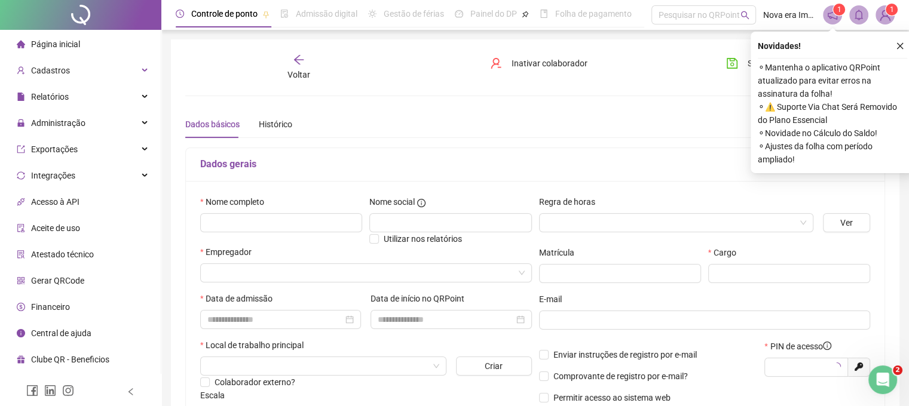
type input "*****"
click at [286, 227] on input "text" at bounding box center [281, 222] width 162 height 19
type input "**********"
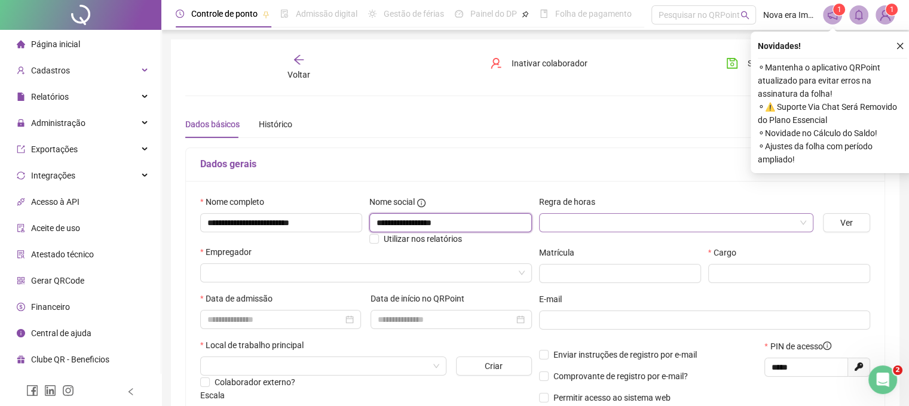
type input "**********"
click at [565, 217] on input "search" at bounding box center [670, 223] width 249 height 18
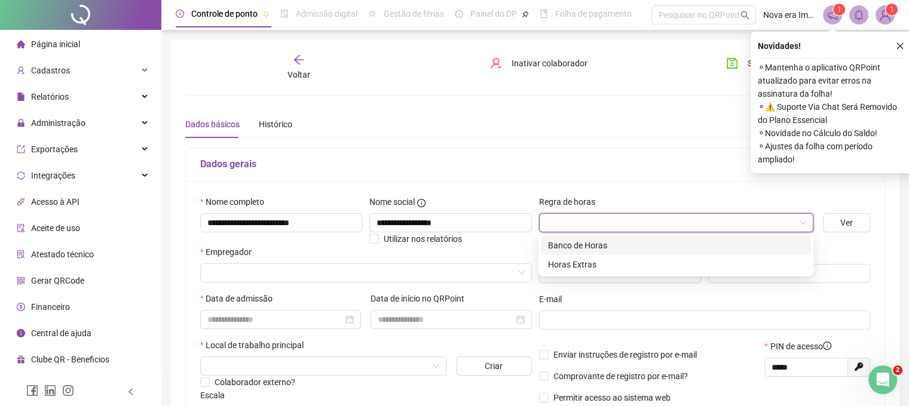
click at [567, 245] on div "Banco de Horas" at bounding box center [676, 245] width 256 height 13
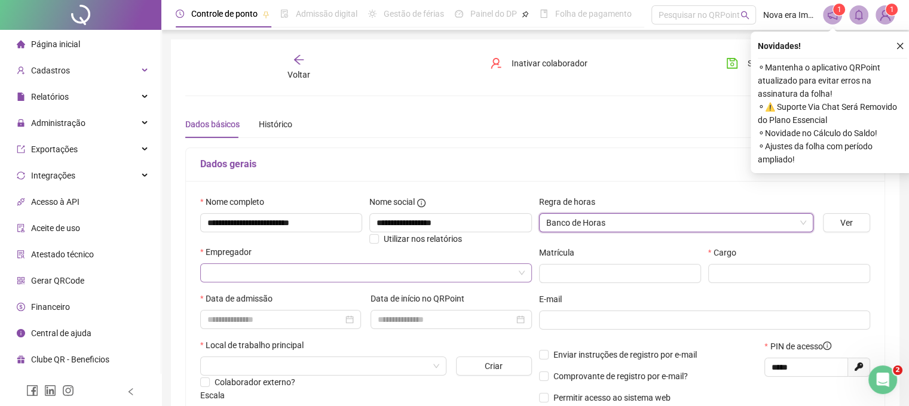
click at [354, 270] on input "search" at bounding box center [360, 273] width 307 height 18
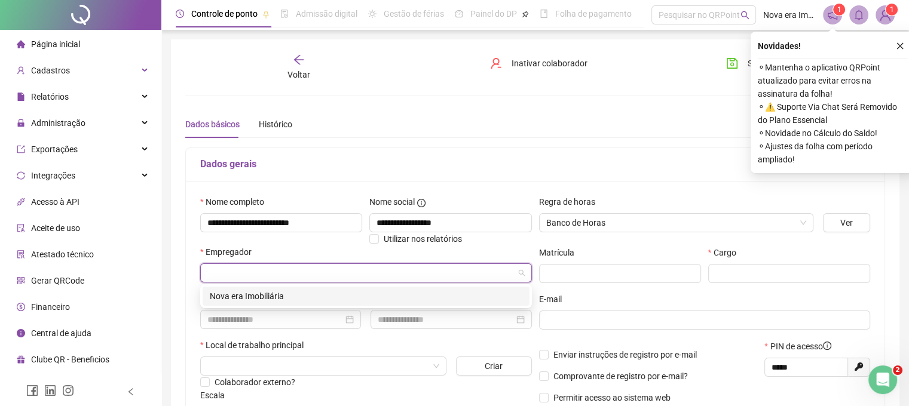
click at [352, 295] on div "Nova era Imobiliária" at bounding box center [366, 296] width 313 height 13
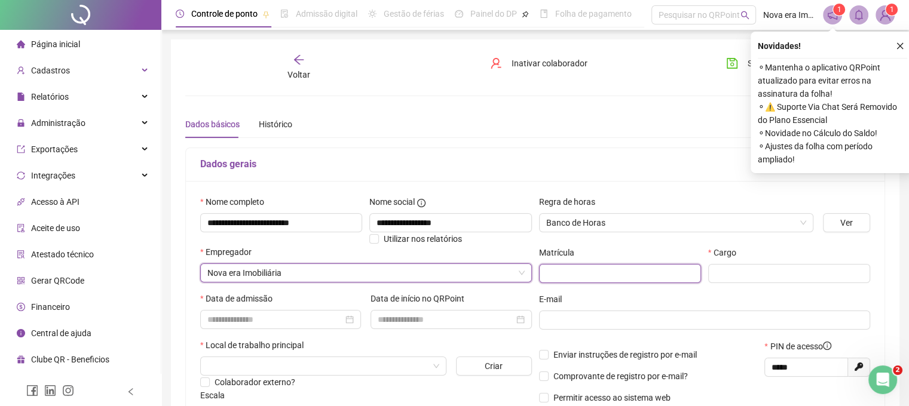
click at [619, 269] on input "text" at bounding box center [620, 273] width 162 height 19
type input "**"
click at [809, 270] on input "text" at bounding box center [789, 273] width 162 height 19
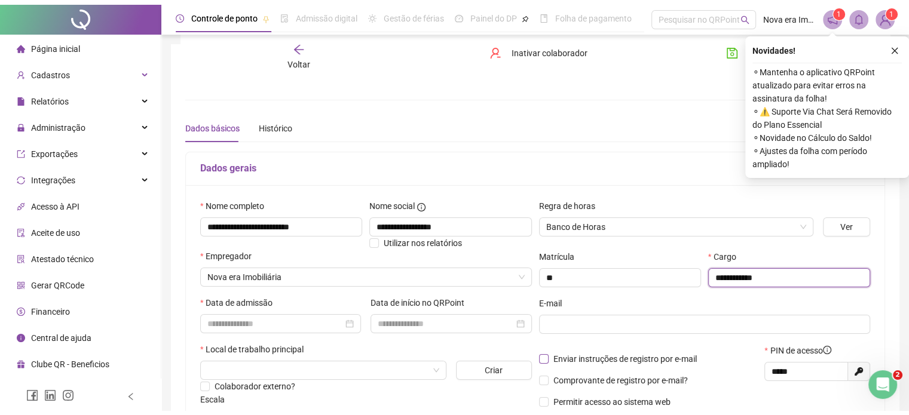
scroll to position [179, 0]
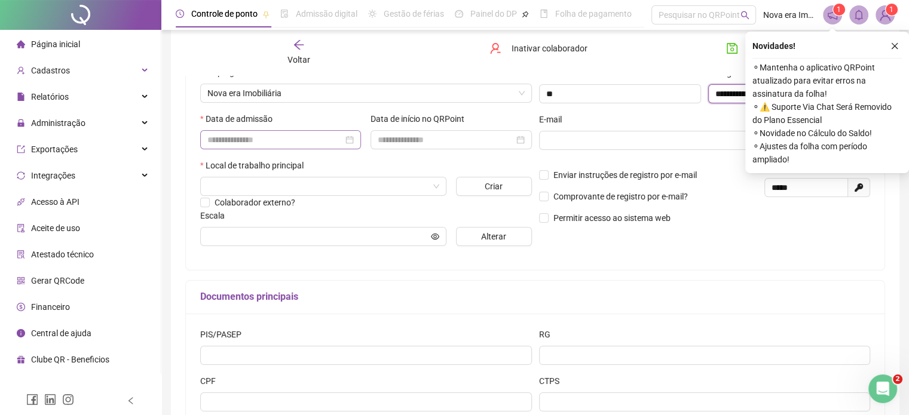
click at [347, 140] on div at bounding box center [280, 139] width 146 height 13
type input "**********"
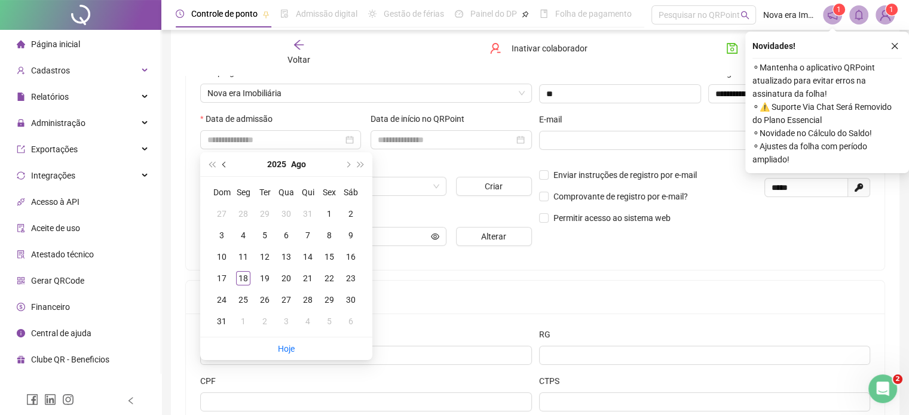
click at [224, 160] on button "prev-year" at bounding box center [224, 164] width 13 height 24
type input "**********"
click at [223, 213] on div "1" at bounding box center [222, 214] width 14 height 14
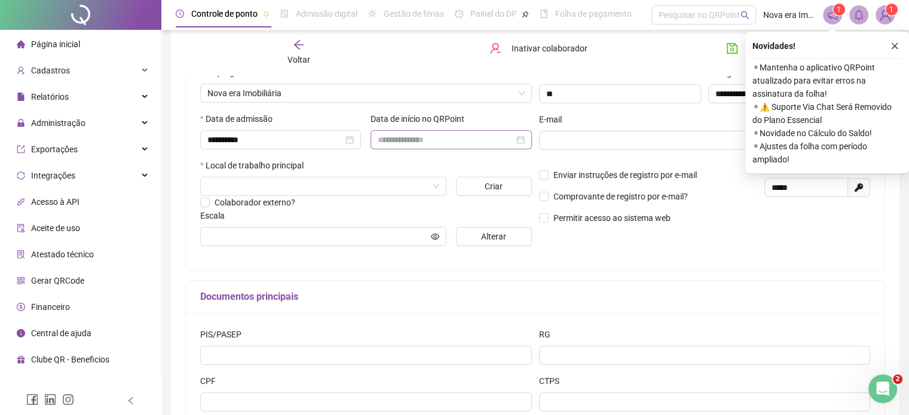
click at [518, 139] on div at bounding box center [451, 139] width 146 height 13
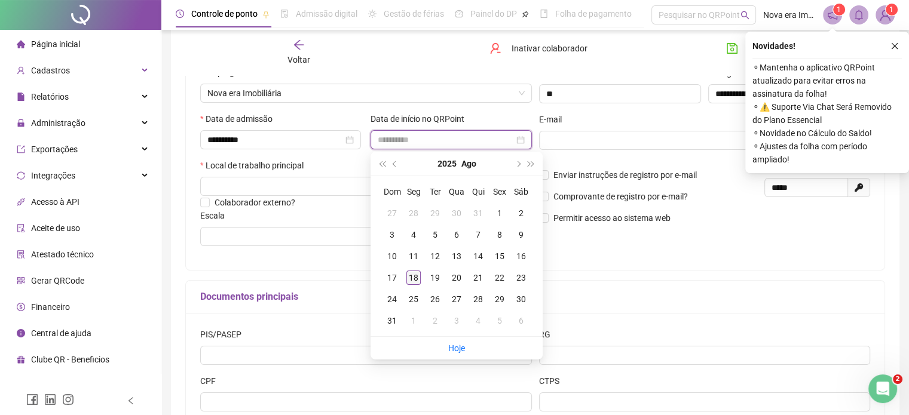
type input "**********"
click at [415, 277] on div "18" at bounding box center [413, 278] width 14 height 14
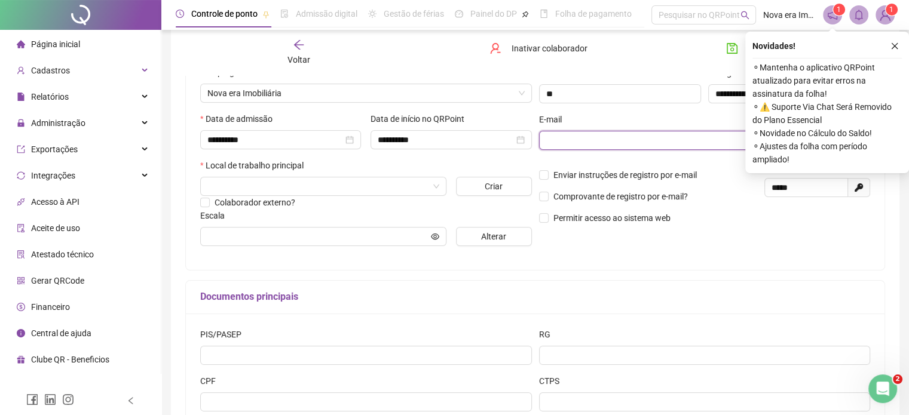
click at [579, 136] on input "text" at bounding box center [703, 140] width 315 height 13
type input "**********"
click at [748, 263] on div "**********" at bounding box center [535, 135] width 699 height 269
click at [897, 44] on icon "close" at bounding box center [895, 46] width 8 height 8
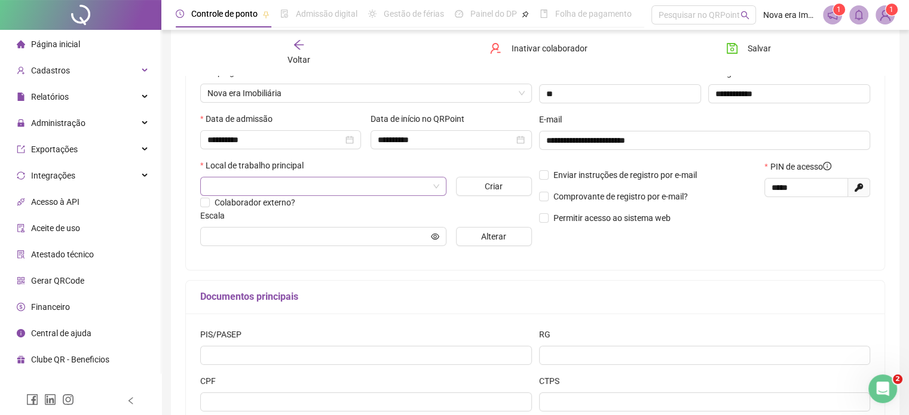
click at [371, 192] on input "search" at bounding box center [317, 187] width 221 height 18
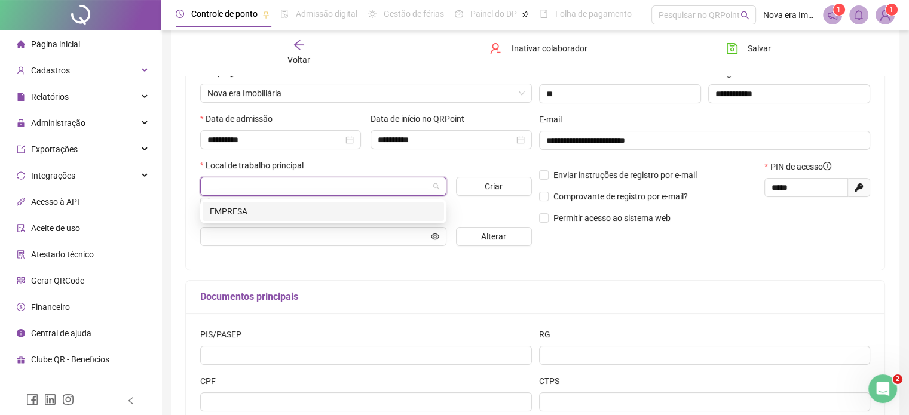
click at [358, 207] on div "EMPRESA" at bounding box center [323, 211] width 227 height 13
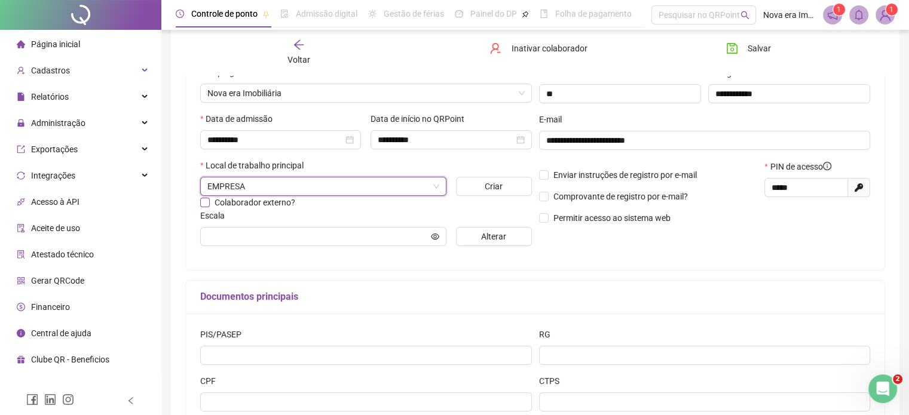
click at [221, 204] on span "Colaborador externo?" at bounding box center [255, 203] width 81 height 10
click at [560, 176] on span "Enviar instruções de registro por e-mail" at bounding box center [624, 175] width 143 height 10
click at [559, 191] on span "Comprovante de registro por e-mail?" at bounding box center [621, 196] width 144 height 13
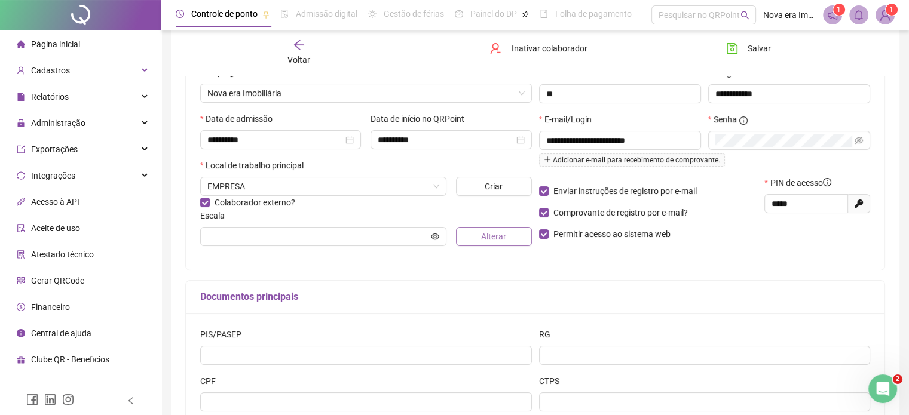
click at [503, 239] on span "Alterar" at bounding box center [493, 236] width 25 height 13
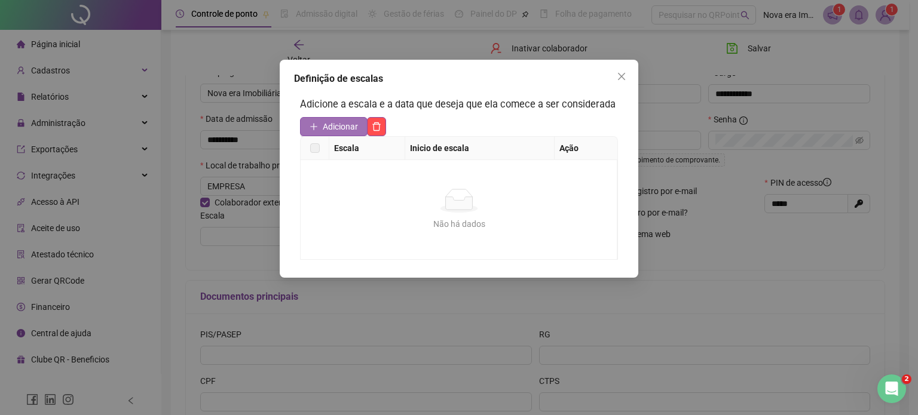
click at [350, 127] on span "Adicionar" at bounding box center [340, 126] width 35 height 13
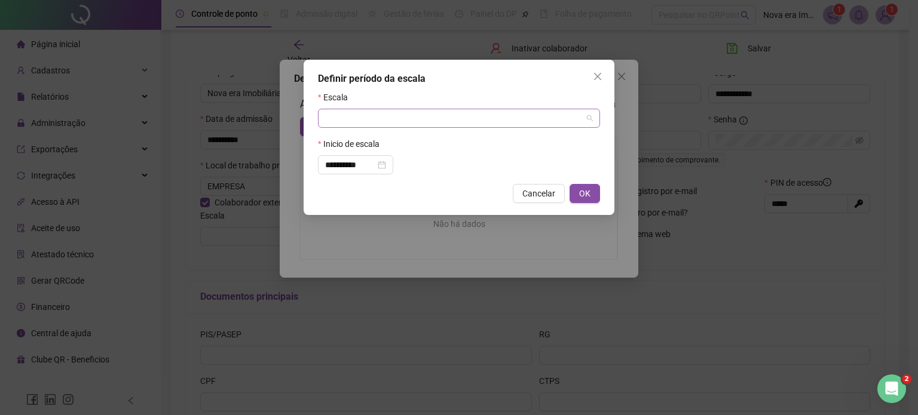
click at [402, 124] on input "search" at bounding box center [453, 118] width 257 height 18
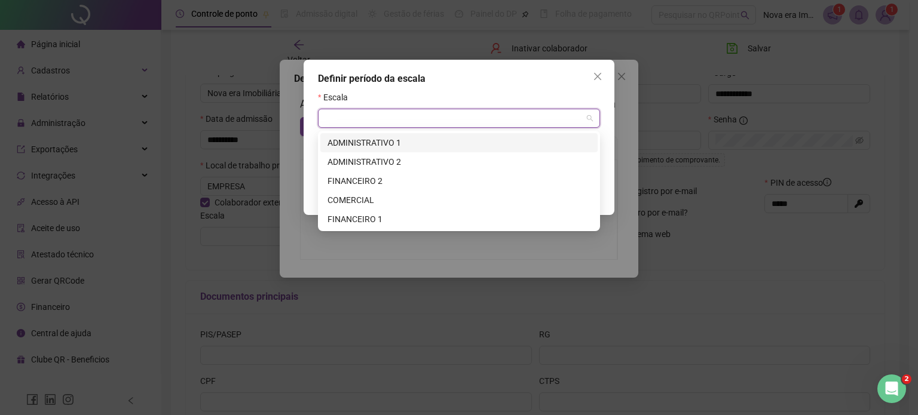
click at [397, 139] on div "ADMINISTRATIVO 1" at bounding box center [459, 142] width 263 height 13
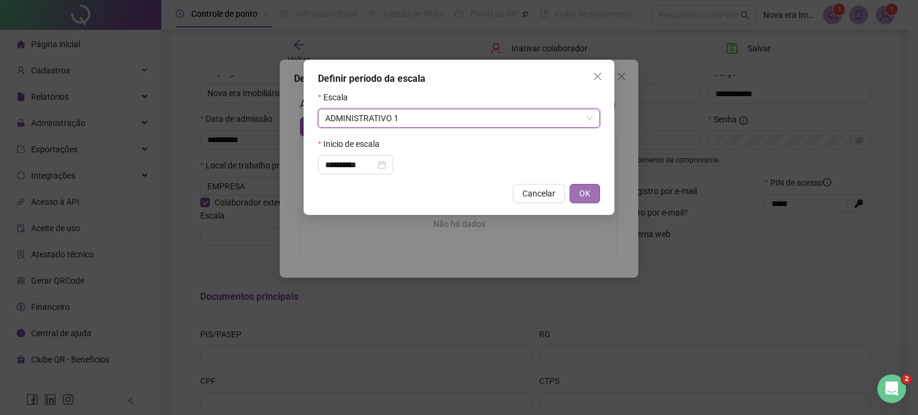
click at [595, 196] on button "OK" at bounding box center [585, 193] width 30 height 19
type input "**********"
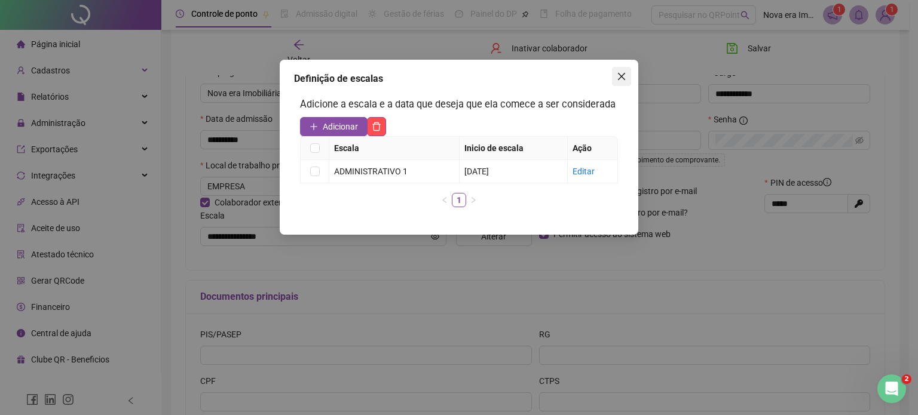
click at [625, 79] on icon "close" at bounding box center [621, 76] width 7 height 7
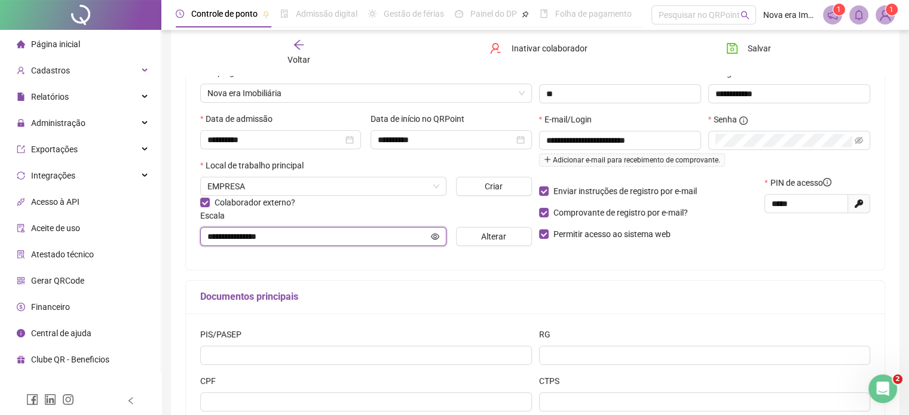
click at [433, 236] on icon "eye" at bounding box center [435, 236] width 8 height 8
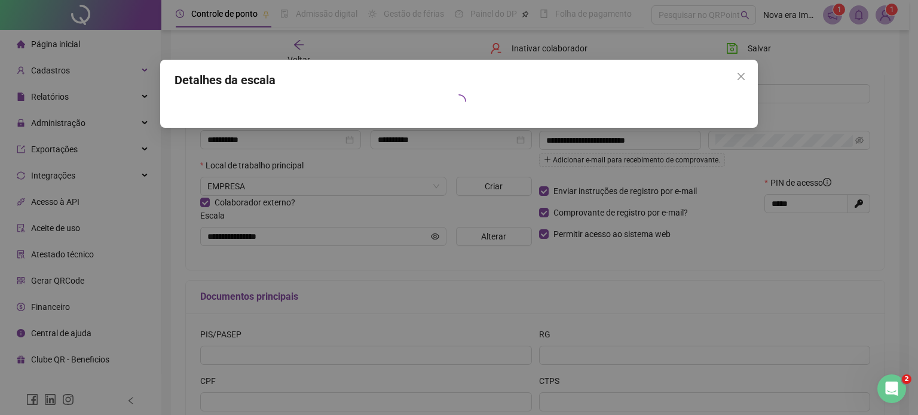
click at [550, 173] on div "Detalhes da escala" at bounding box center [459, 207] width 918 height 415
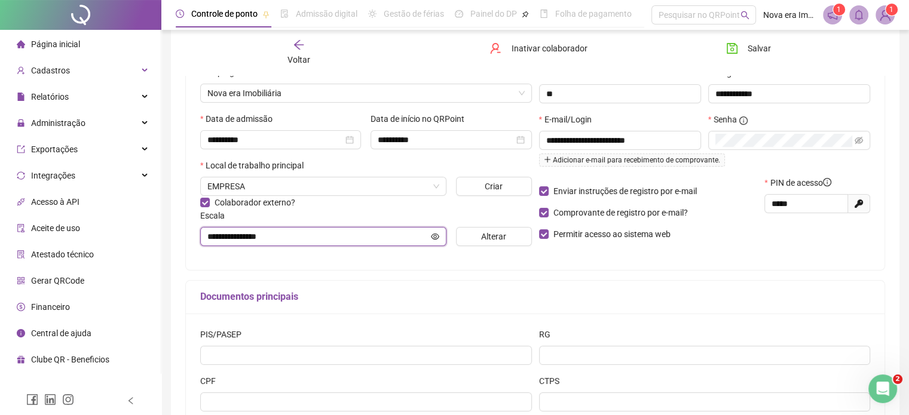
click at [436, 239] on icon "eye" at bounding box center [435, 236] width 8 height 8
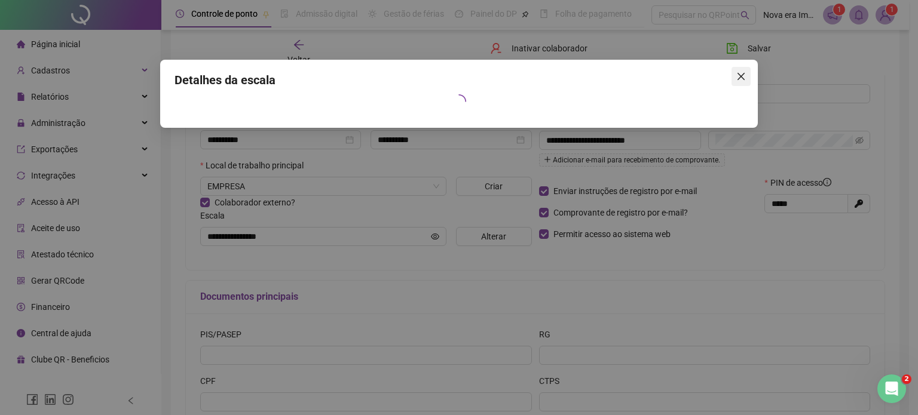
click at [744, 73] on icon "close" at bounding box center [741, 76] width 7 height 7
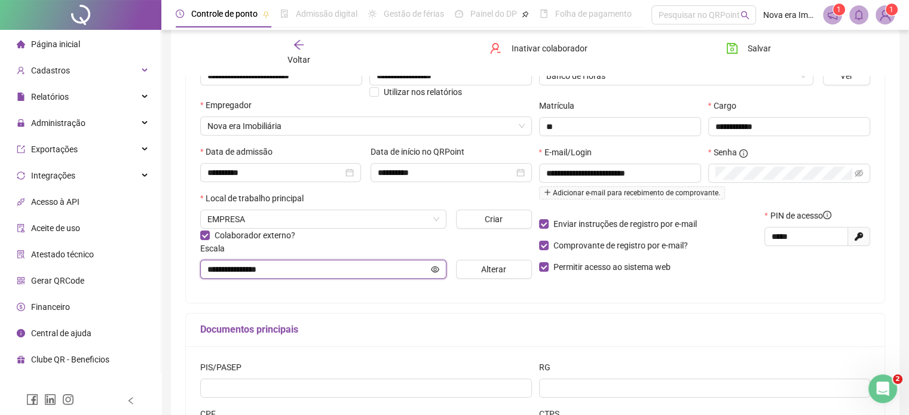
scroll to position [266, 0]
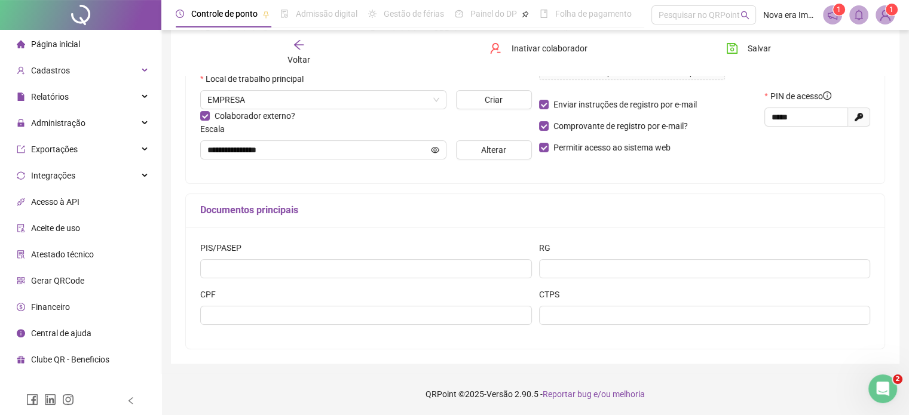
click at [293, 325] on div at bounding box center [366, 315] width 332 height 19
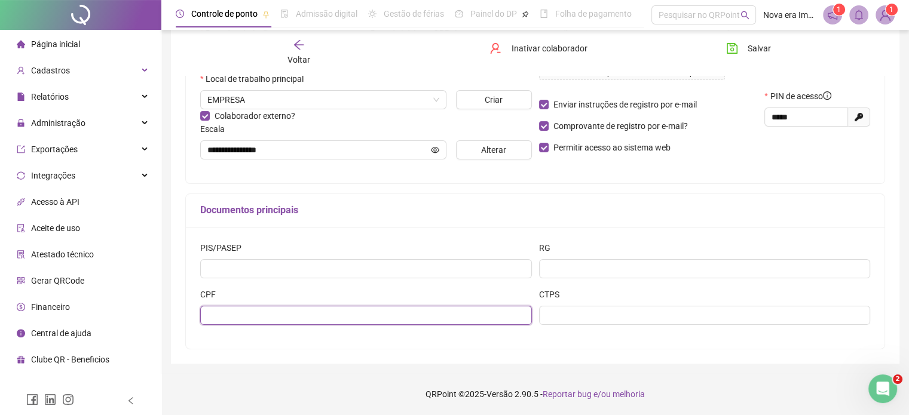
click at [291, 317] on input "text" at bounding box center [366, 315] width 332 height 19
type input "**********"
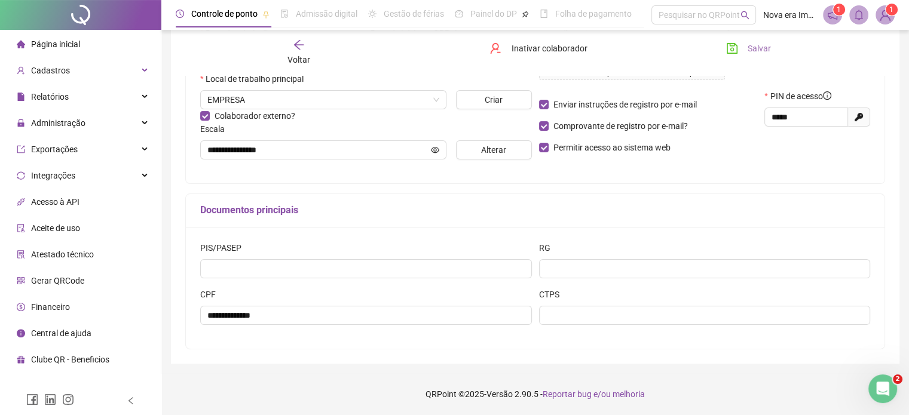
click at [737, 45] on icon "save" at bounding box center [732, 48] width 12 height 12
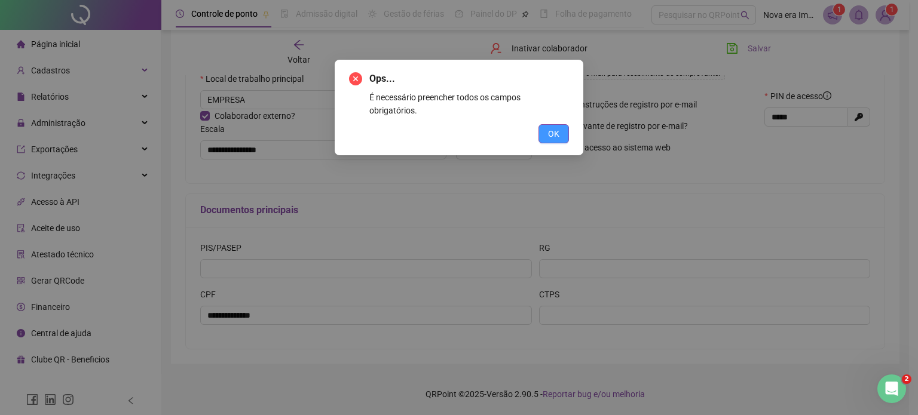
click at [551, 127] on span "OK" at bounding box center [553, 133] width 11 height 13
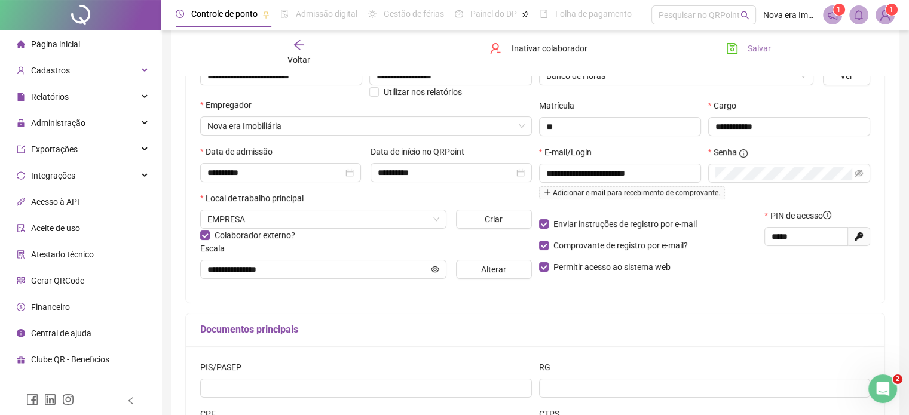
scroll to position [87, 0]
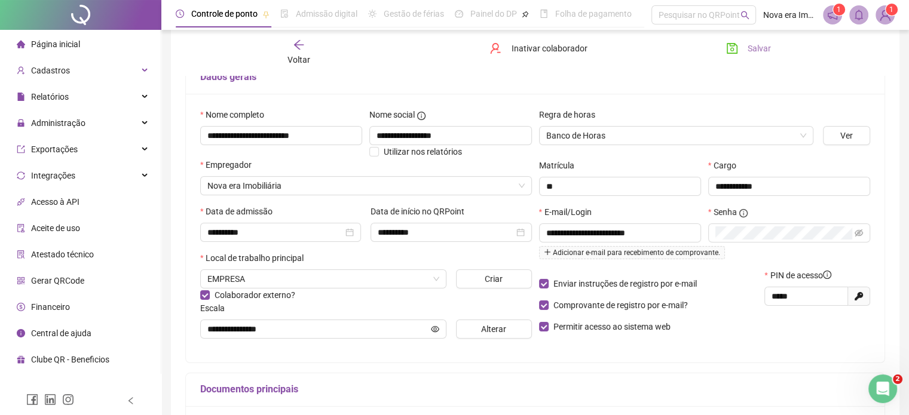
click at [767, 365] on div "**********" at bounding box center [535, 294] width 700 height 469
click at [757, 50] on span "Salvar" at bounding box center [759, 48] width 23 height 13
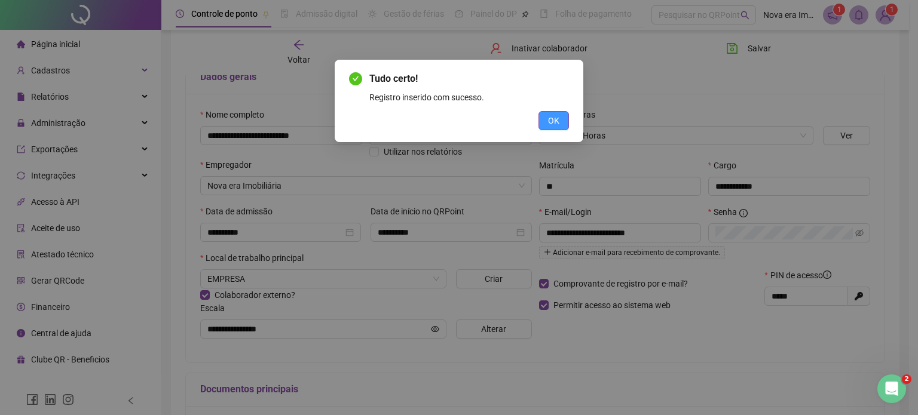
click at [555, 128] on button "OK" at bounding box center [554, 120] width 30 height 19
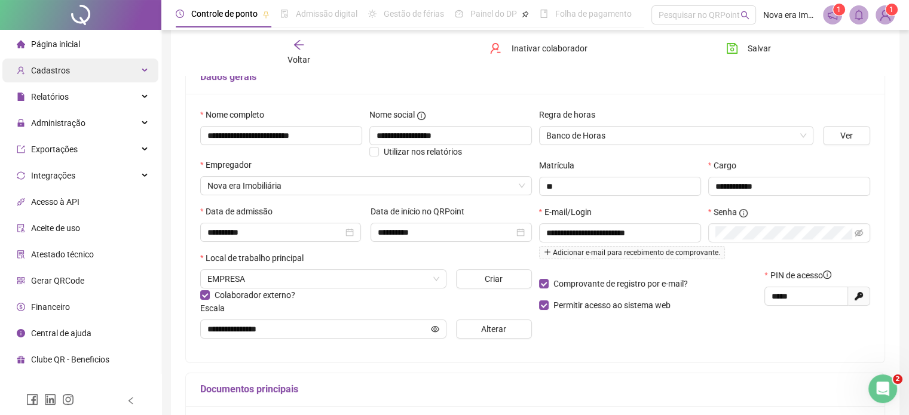
click at [72, 69] on div "Cadastros" at bounding box center [80, 71] width 156 height 24
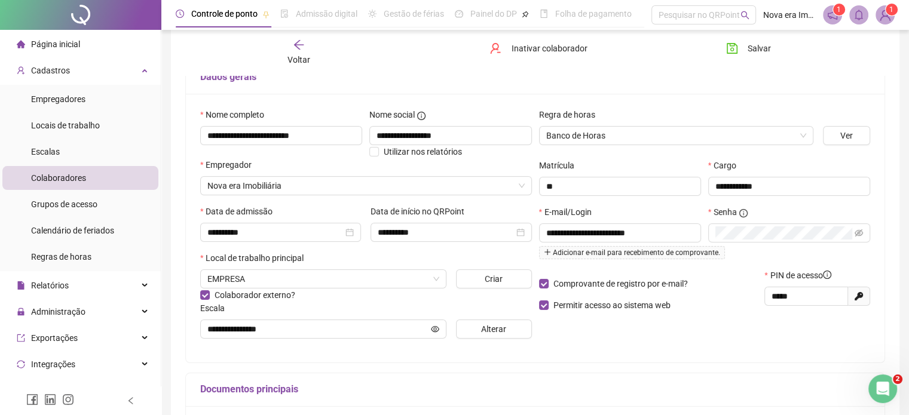
click at [58, 169] on div "Colaboradores" at bounding box center [58, 178] width 55 height 24
click at [81, 173] on span "Colaboradores" at bounding box center [58, 178] width 55 height 10
click at [55, 176] on span "Colaboradores" at bounding box center [58, 178] width 55 height 10
click at [69, 41] on span "Página inicial" at bounding box center [55, 44] width 49 height 10
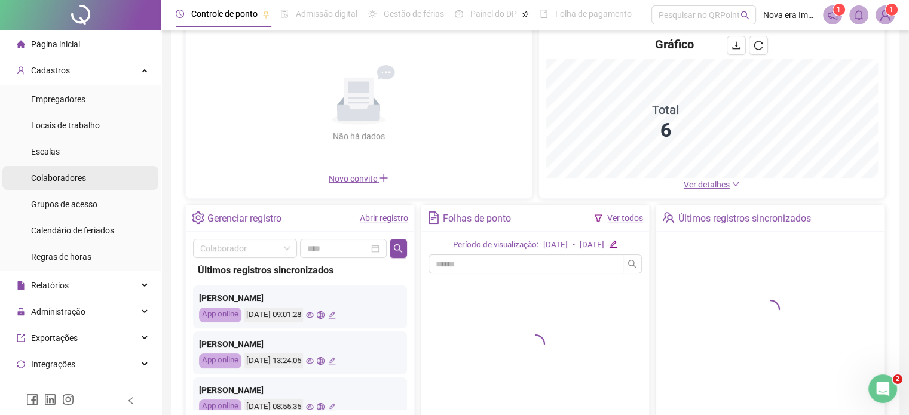
click at [48, 186] on div "Colaboradores" at bounding box center [58, 178] width 55 height 24
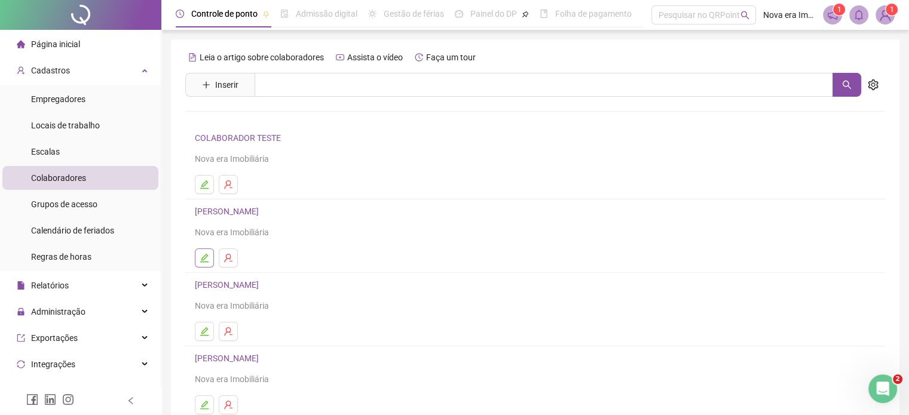
click at [203, 260] on icon "edit" at bounding box center [205, 258] width 10 height 10
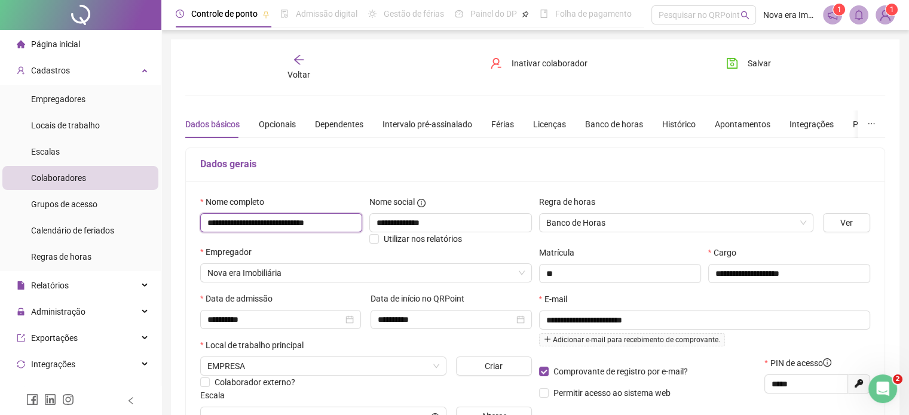
click at [232, 225] on input "**********" at bounding box center [281, 222] width 162 height 19
click at [235, 224] on input "**********" at bounding box center [281, 222] width 162 height 19
type input "**********"
click at [309, 163] on h5 "Dados gerais" at bounding box center [535, 164] width 670 height 14
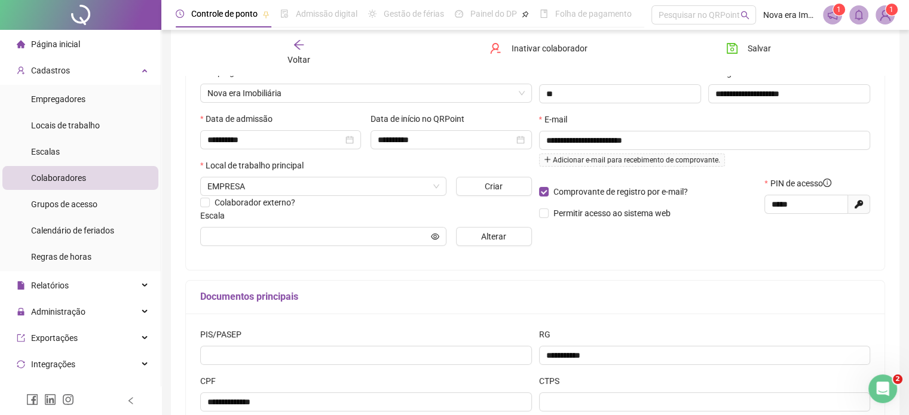
scroll to position [239, 0]
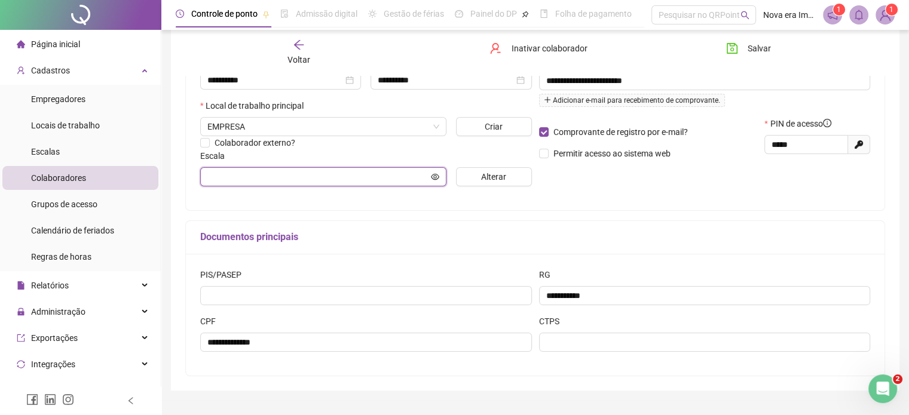
click at [409, 176] on input "text" at bounding box center [317, 176] width 221 height 13
click at [495, 181] on span "Alterar" at bounding box center [493, 176] width 25 height 13
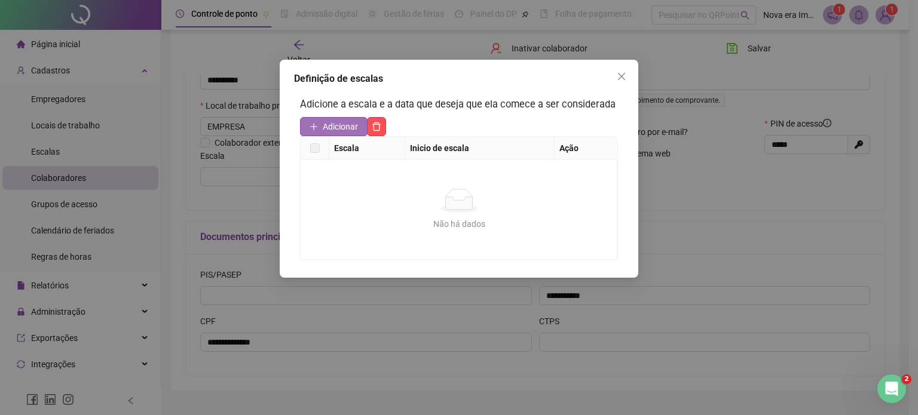
click at [339, 129] on span "Adicionar" at bounding box center [340, 126] width 35 height 13
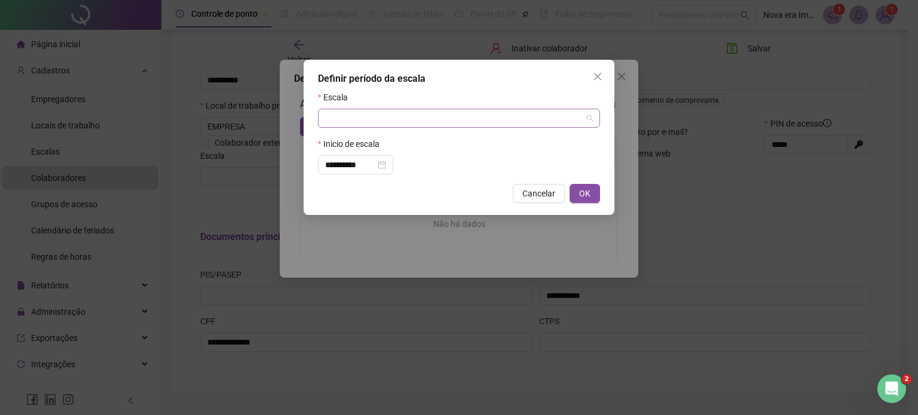
click at [387, 121] on input "search" at bounding box center [453, 118] width 257 height 18
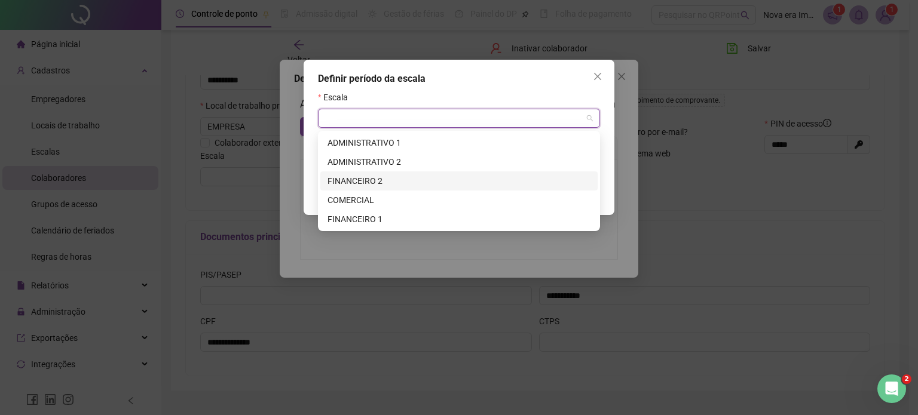
click at [391, 177] on div "FINANCEIRO 2" at bounding box center [459, 181] width 263 height 13
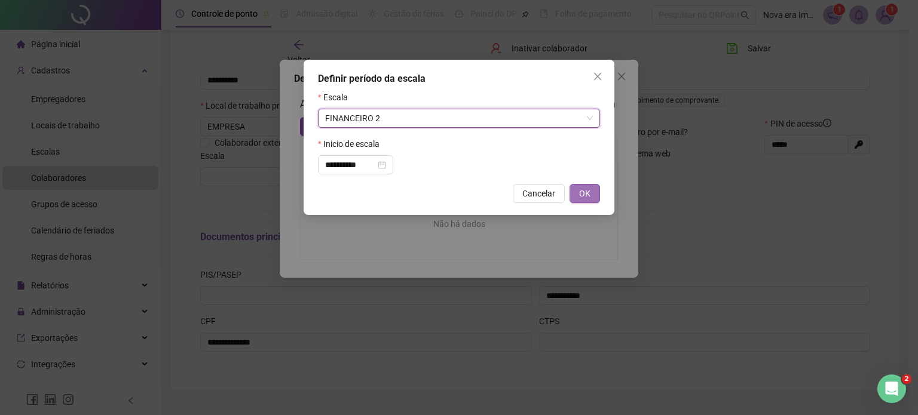
click at [585, 195] on span "OK" at bounding box center [584, 193] width 11 height 13
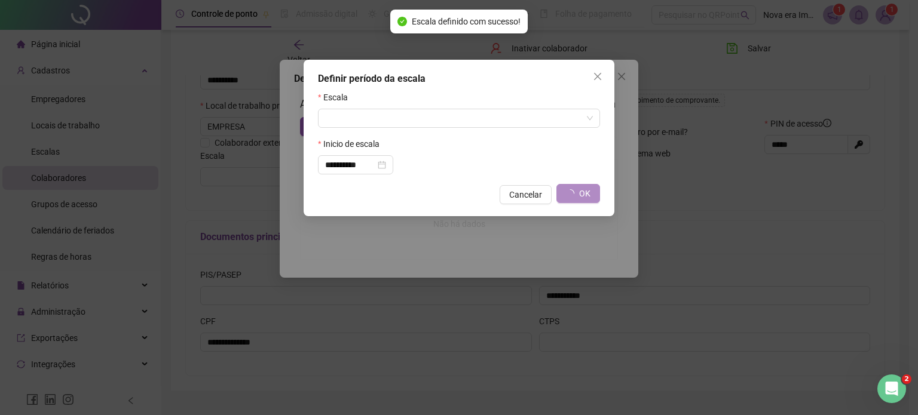
type input "**********"
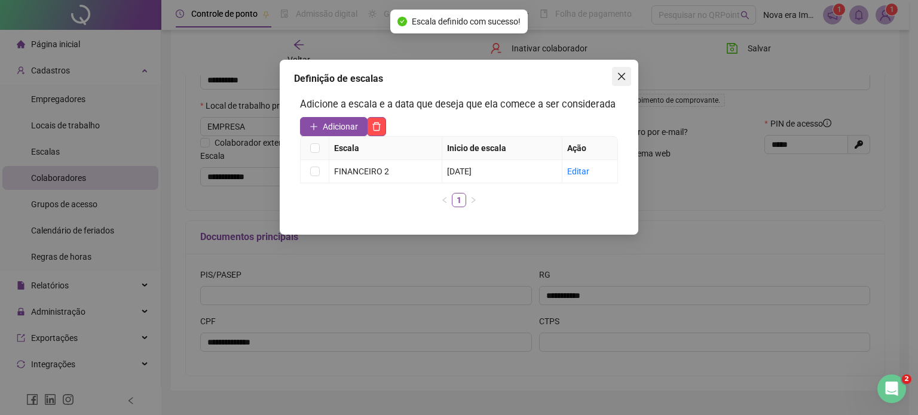
click at [619, 77] on icon "close" at bounding box center [622, 77] width 10 height 10
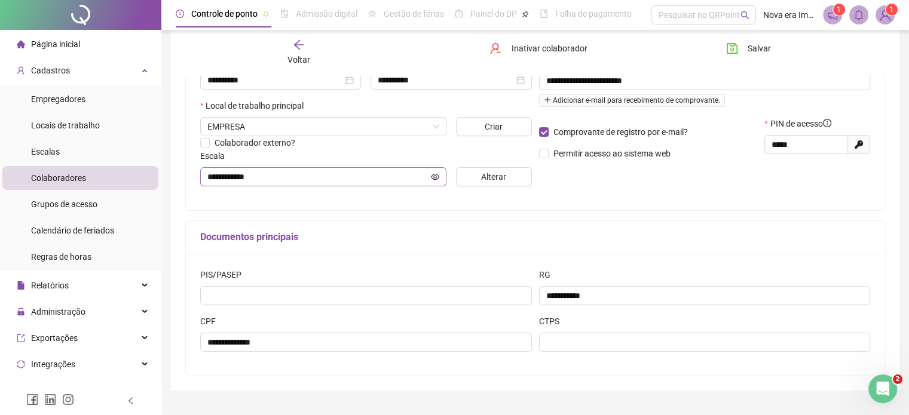
click at [435, 173] on span at bounding box center [435, 176] width 8 height 13
click at [435, 176] on icon "eye" at bounding box center [435, 177] width 8 height 6
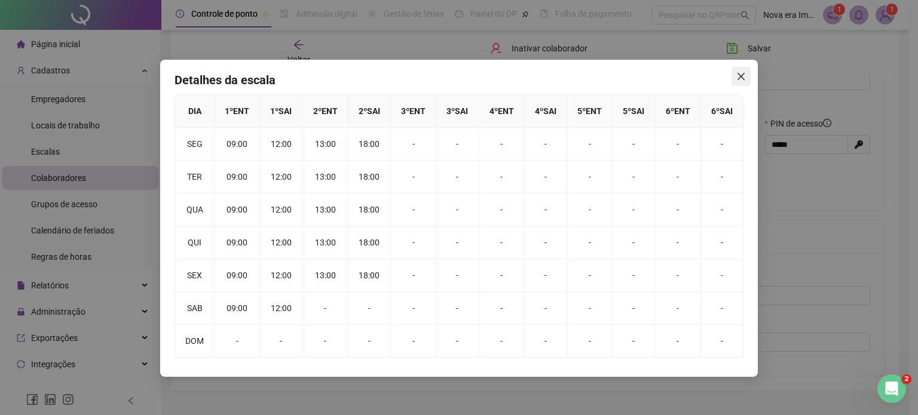
click at [741, 74] on icon "close" at bounding box center [741, 77] width 10 height 10
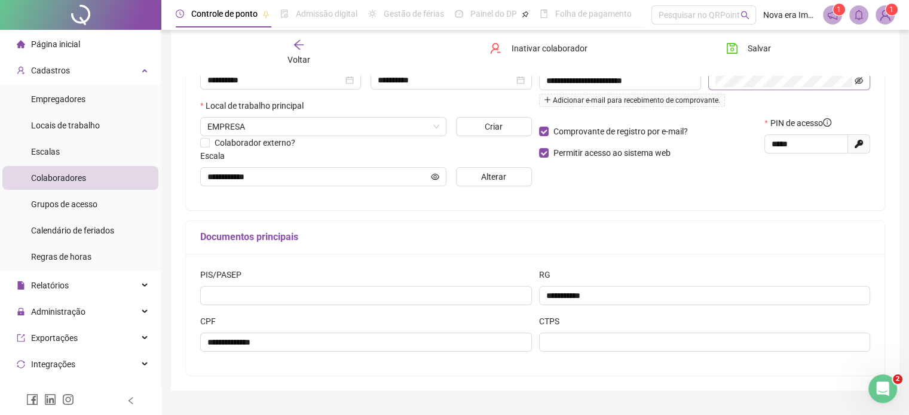
click at [863, 81] on icon "eye-invisible" at bounding box center [859, 81] width 8 height 8
click at [863, 81] on icon "eye" at bounding box center [859, 81] width 8 height 8
click at [755, 54] on span "Salvar" at bounding box center [759, 48] width 23 height 13
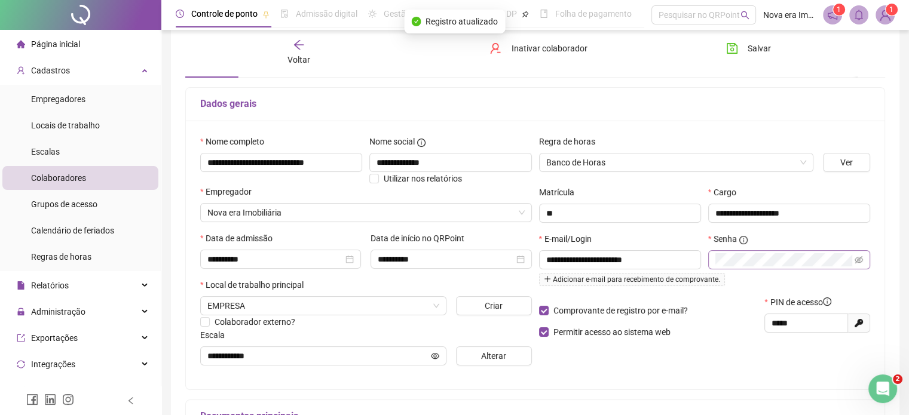
scroll to position [0, 0]
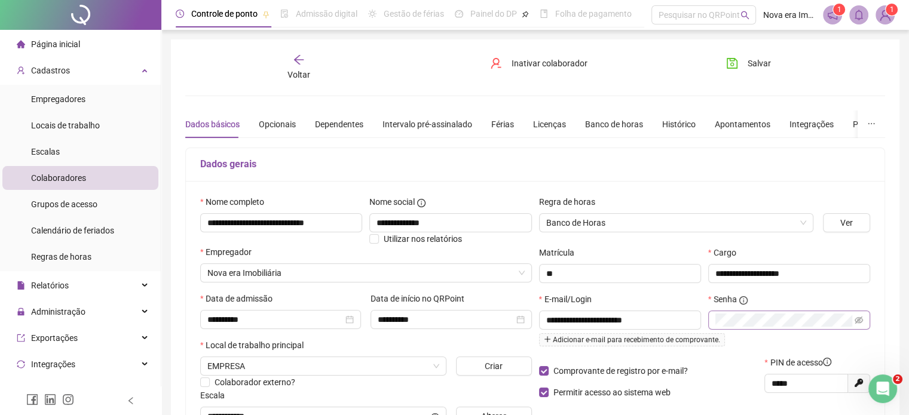
click at [301, 67] on div "Voltar" at bounding box center [298, 67] width 109 height 27
